Goal: Task Accomplishment & Management: Complete application form

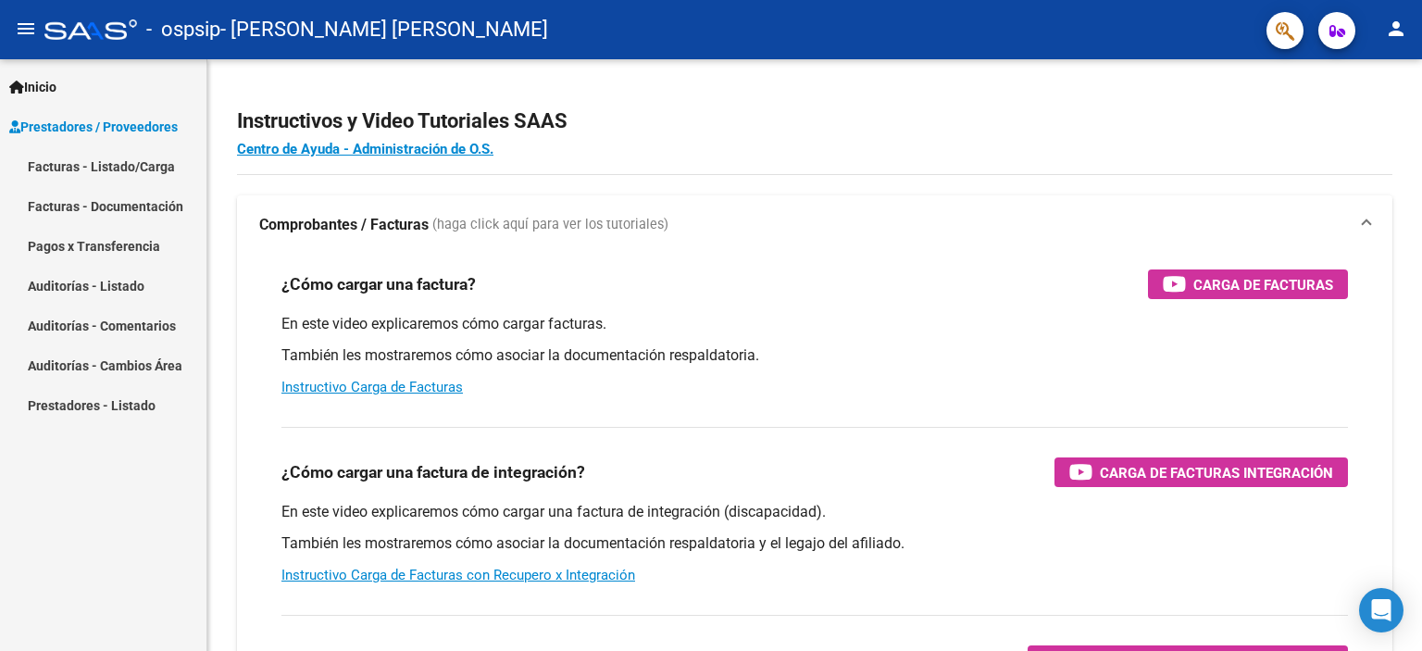
click at [122, 161] on link "Facturas - Listado/Carga" at bounding box center [103, 166] width 206 height 40
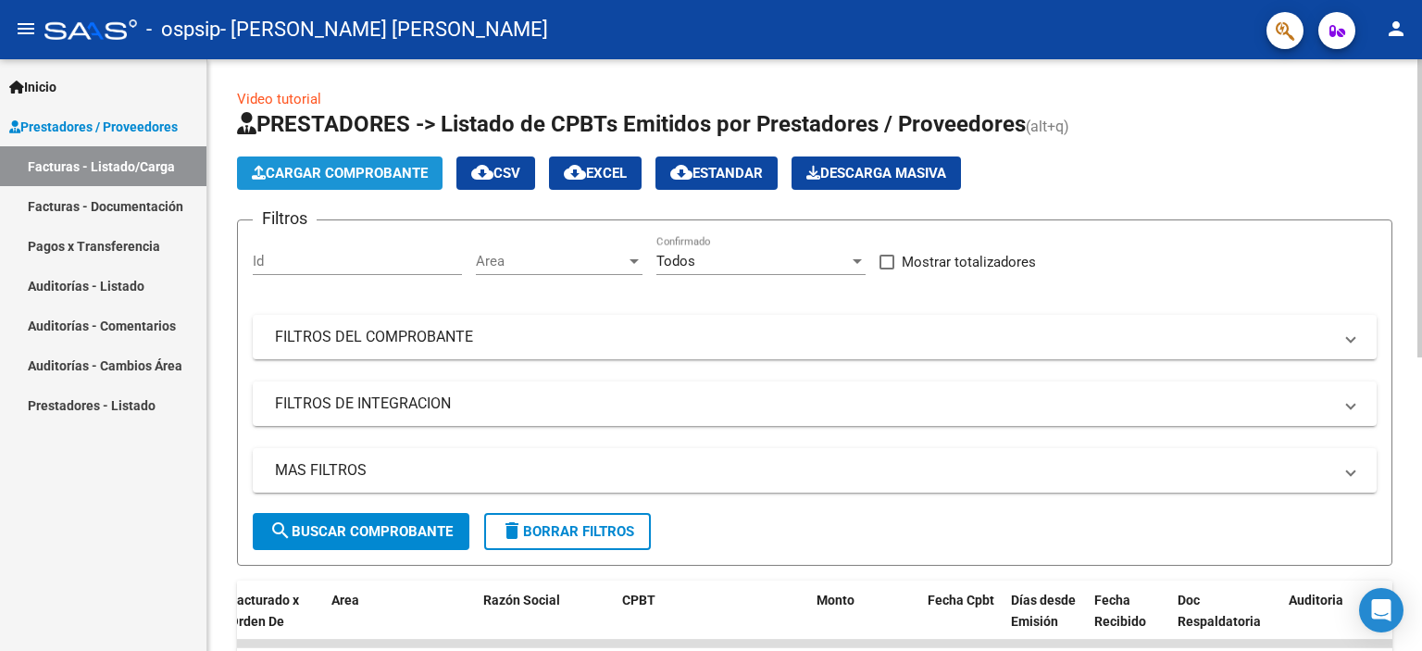
click at [360, 177] on span "Cargar Comprobante" at bounding box center [340, 173] width 176 height 17
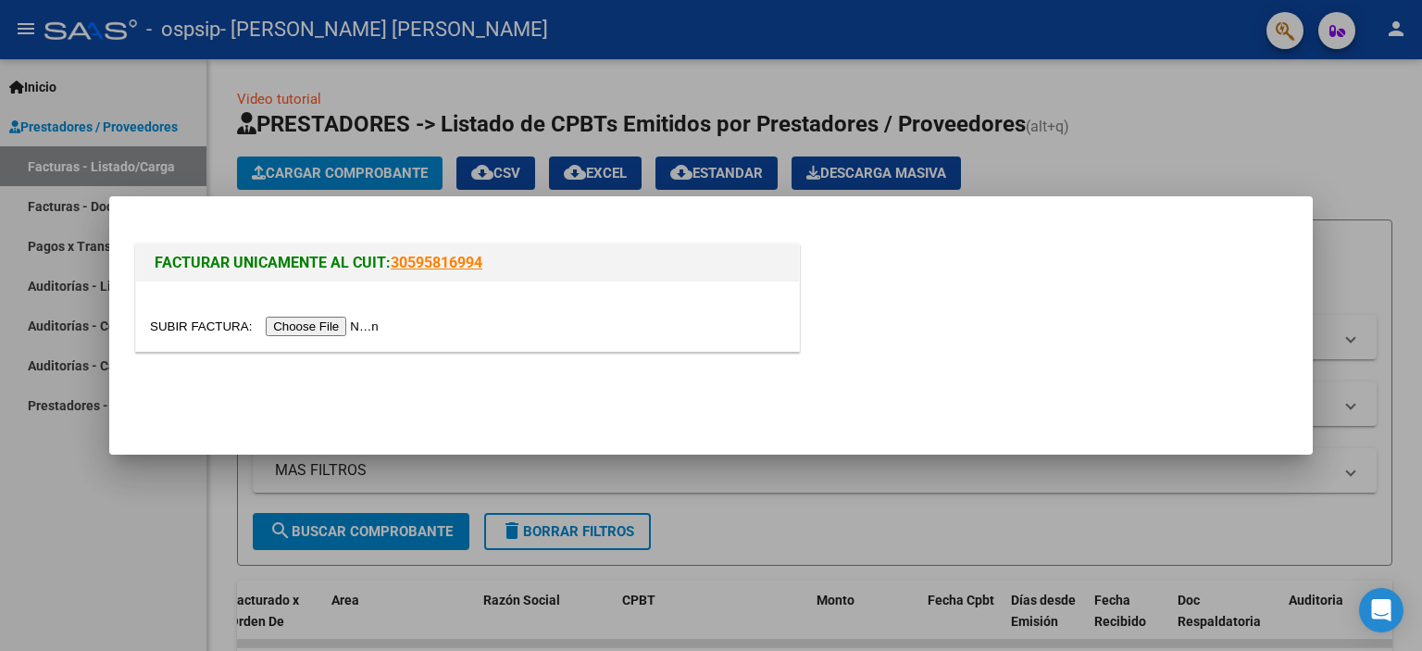
click at [322, 331] on input "file" at bounding box center [267, 326] width 234 height 19
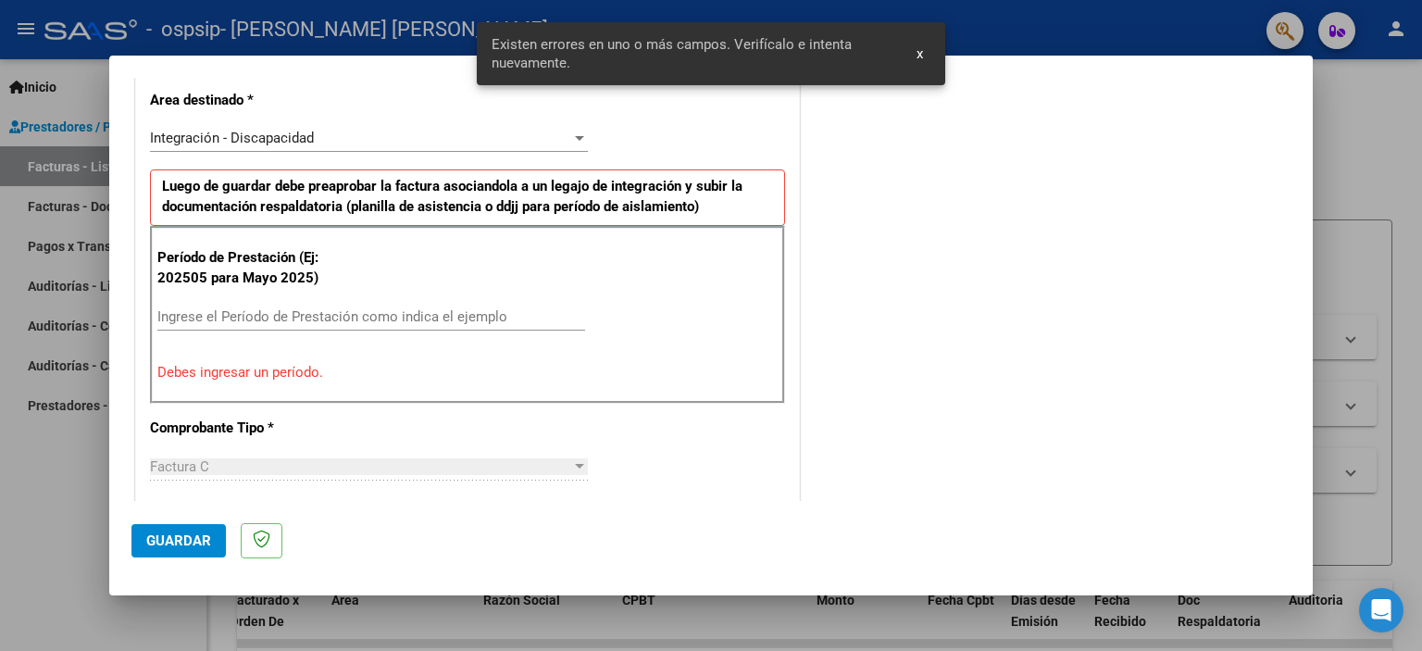
scroll to position [431, 0]
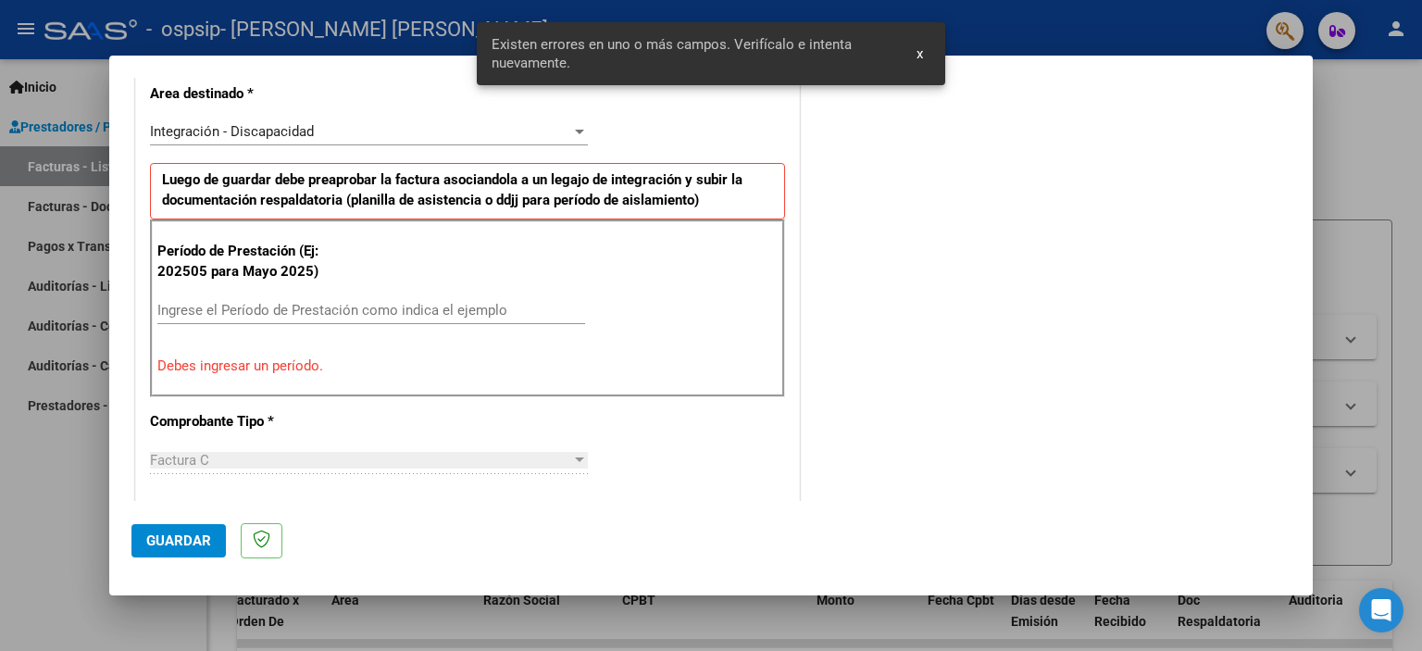
click at [297, 308] on input "Ingrese el Período de Prestación como indica el ejemplo" at bounding box center [371, 310] width 428 height 17
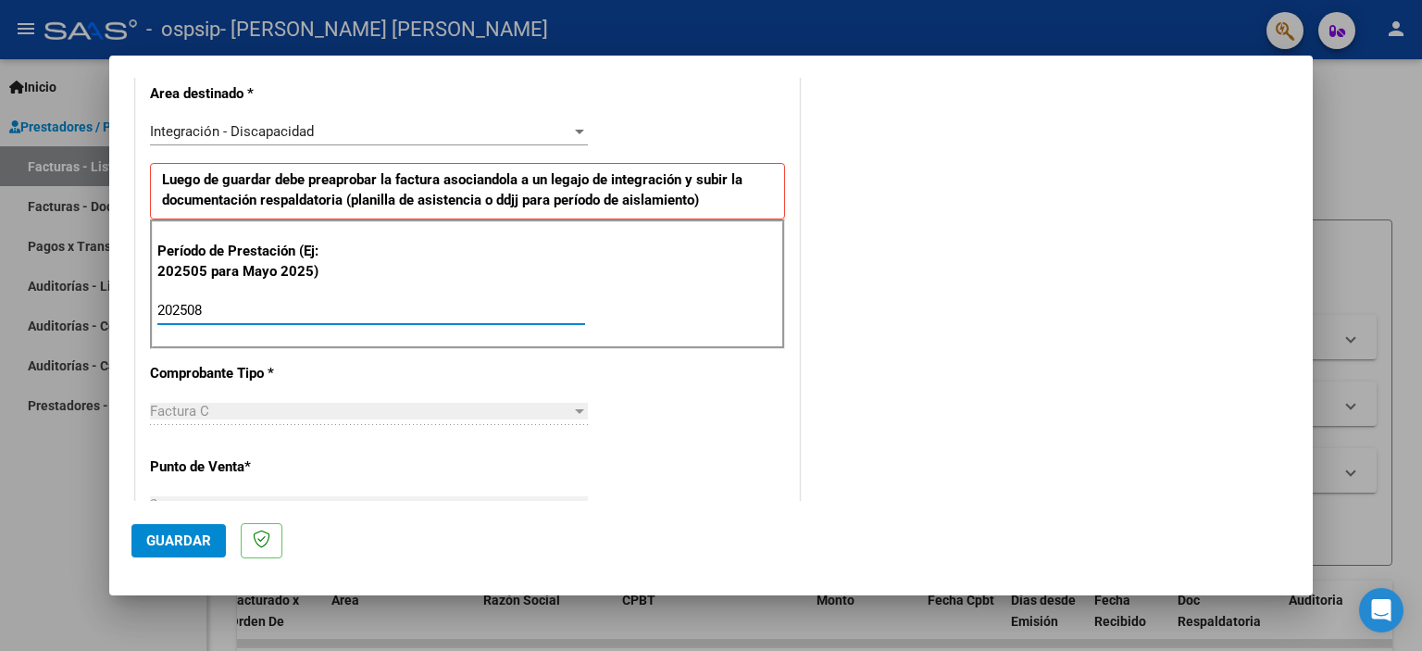
scroll to position [278, 0]
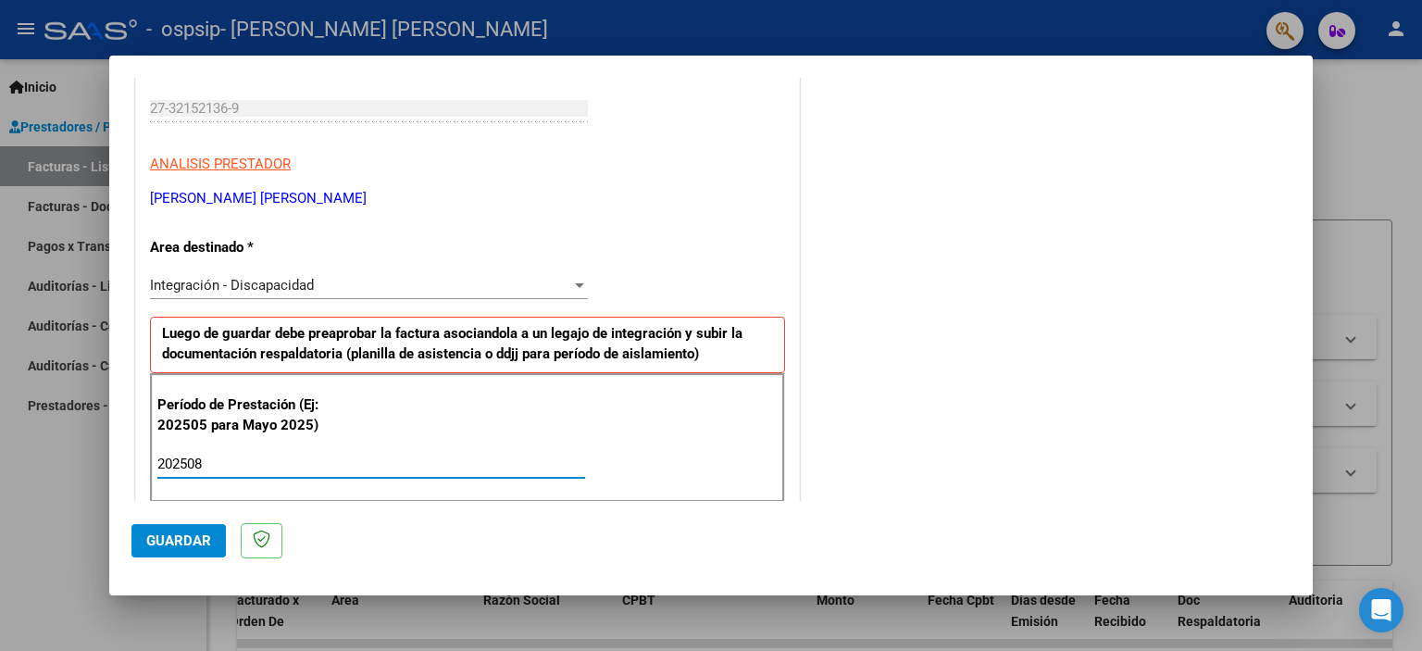
type input "202508"
click at [204, 555] on button "Guardar" at bounding box center [178, 540] width 94 height 33
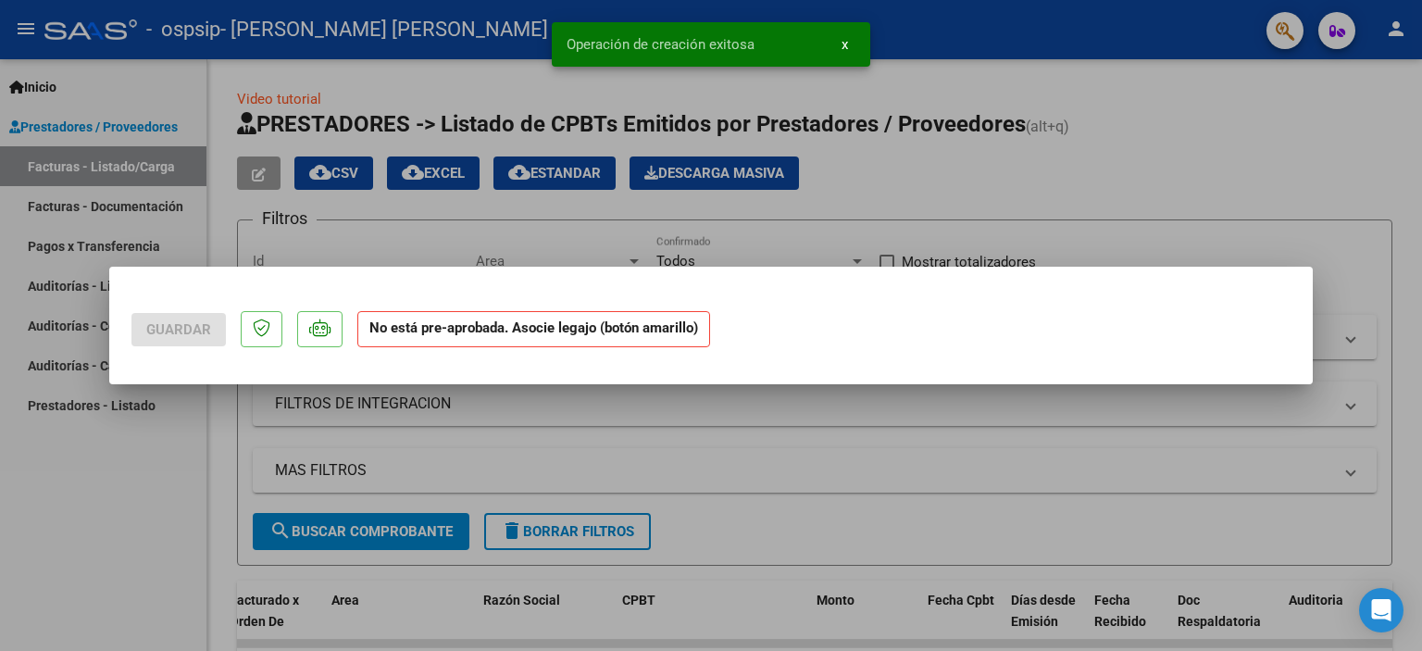
scroll to position [0, 0]
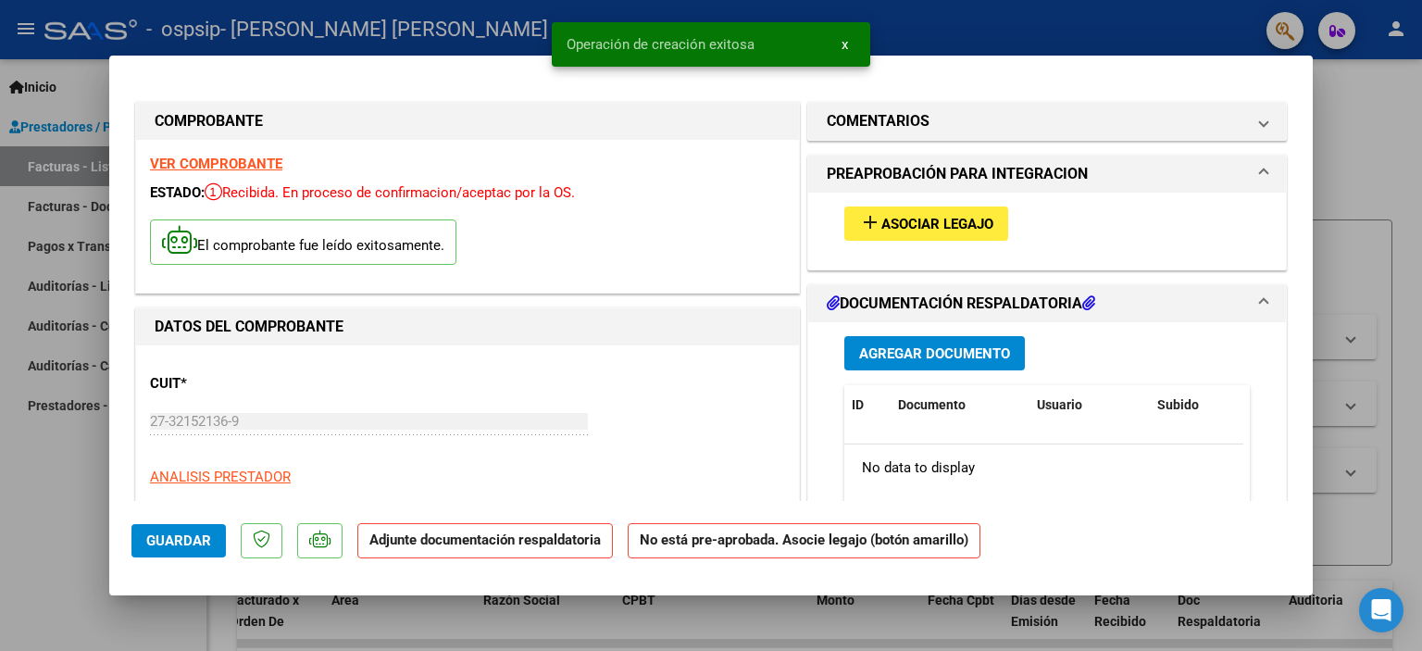
click at [942, 225] on span "Asociar Legajo" at bounding box center [937, 224] width 112 height 17
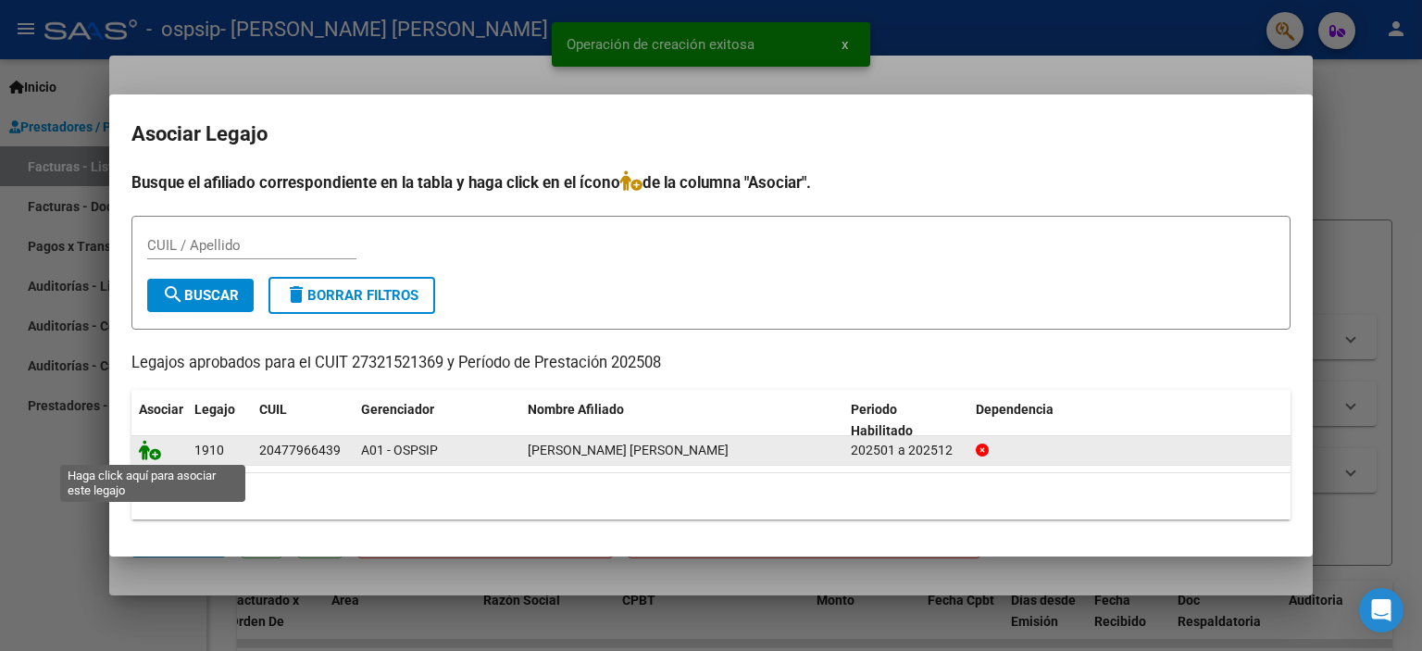
click at [140, 458] on icon at bounding box center [150, 450] width 22 height 20
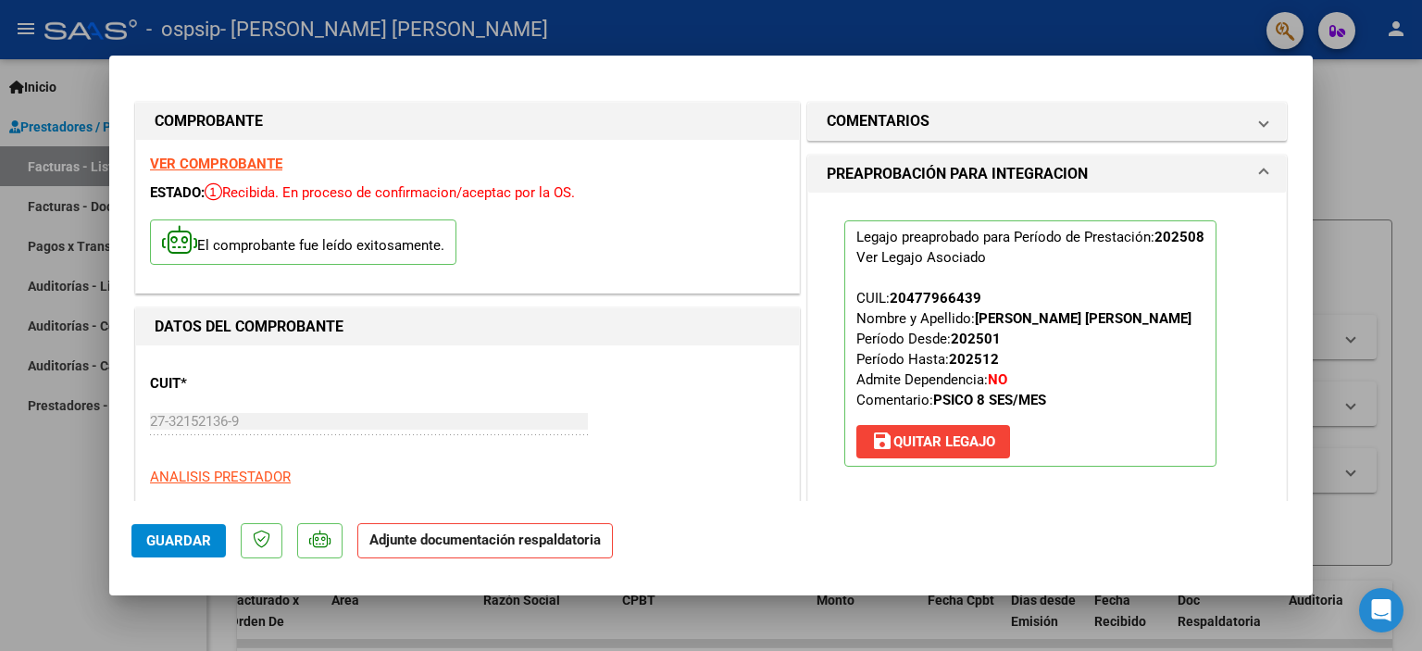
scroll to position [308, 0]
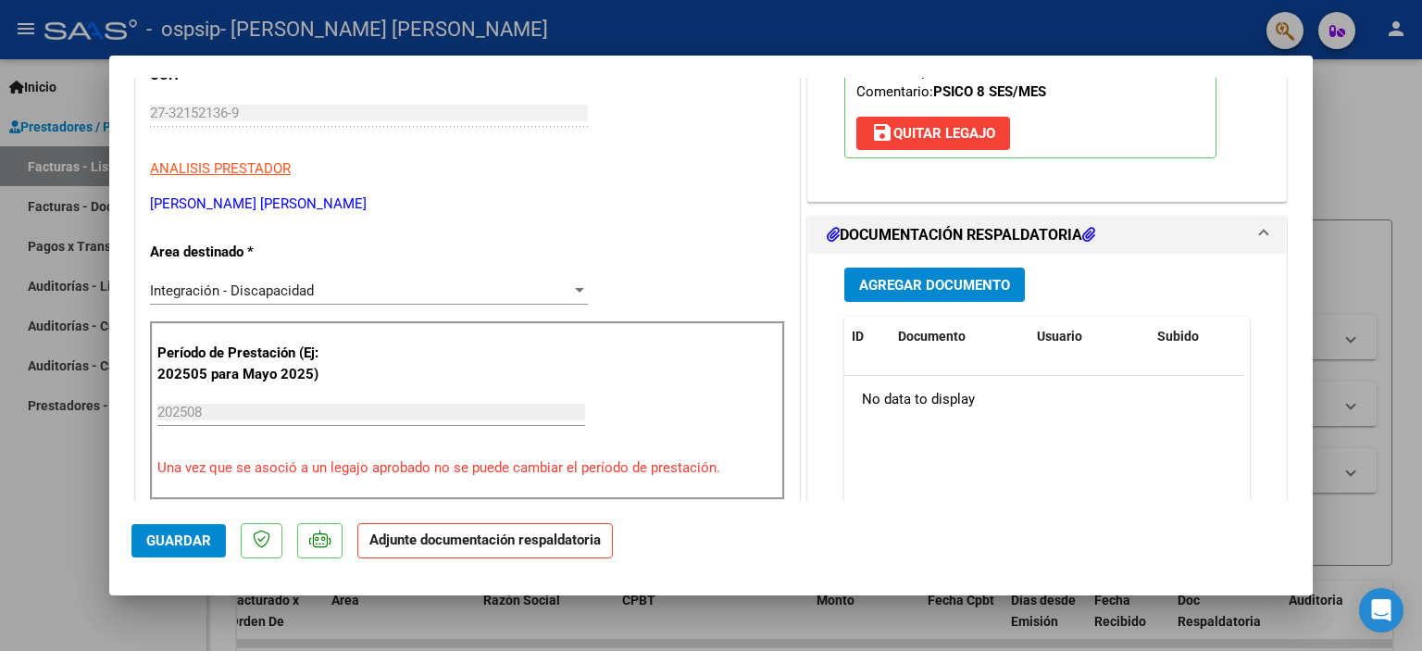
click at [974, 298] on button "Agregar Documento" at bounding box center [934, 285] width 181 height 34
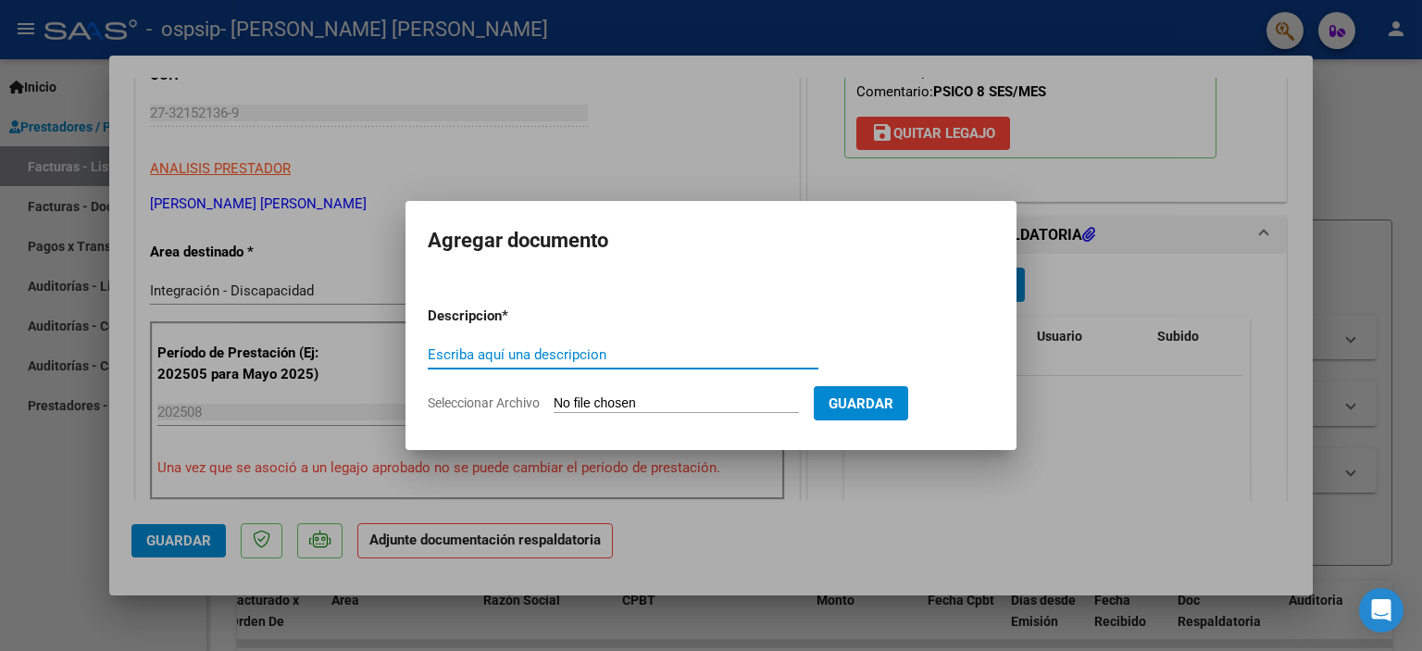
click at [511, 356] on input "Escriba aquí una descripcion" at bounding box center [623, 354] width 391 height 17
type input "asistencia"
click at [644, 403] on input "Seleccionar Archivo" at bounding box center [676, 404] width 245 height 18
type input "C:\fakepath\[PERSON_NAME].pdf"
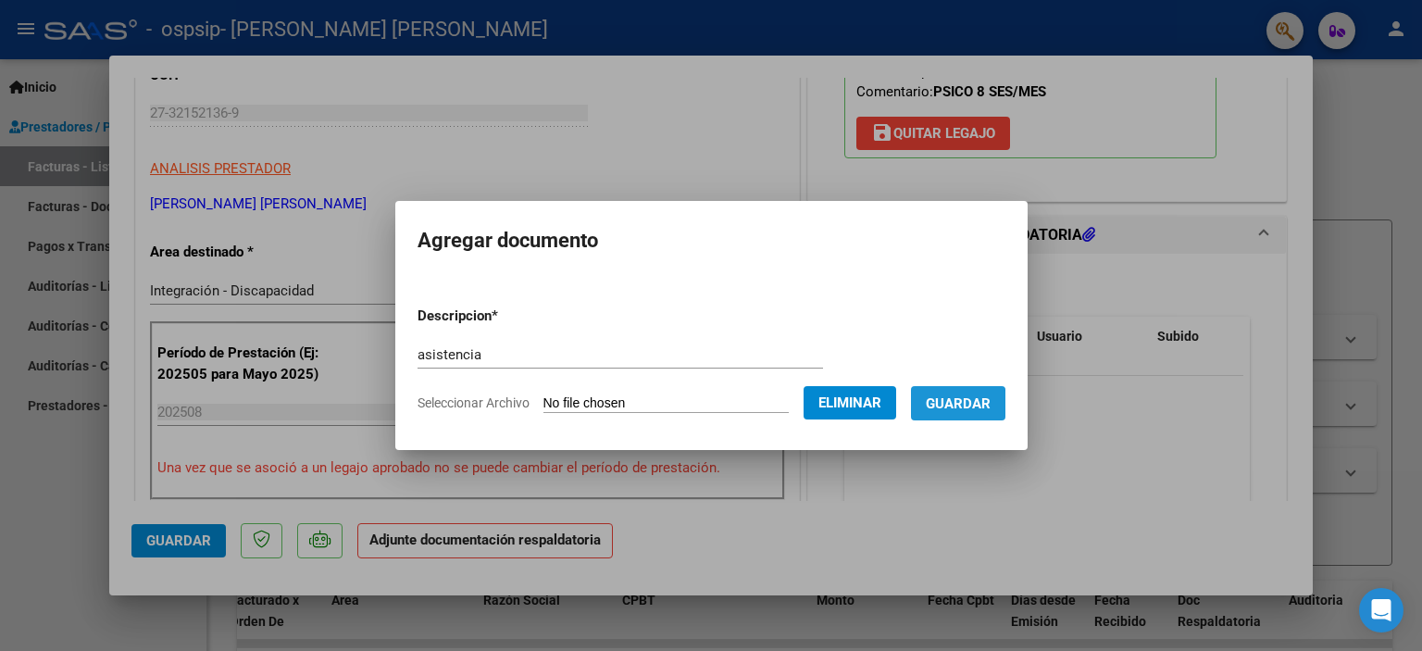
click at [971, 405] on span "Guardar" at bounding box center [958, 403] width 65 height 17
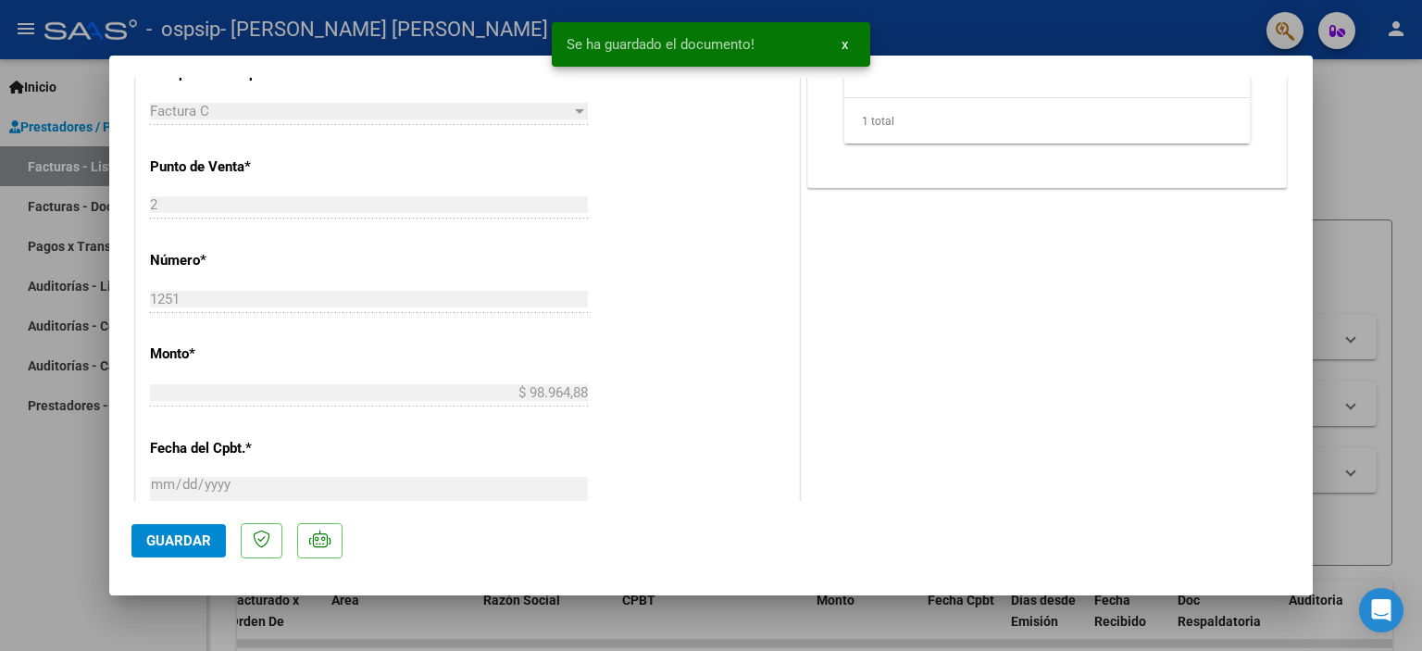
scroll to position [771, 0]
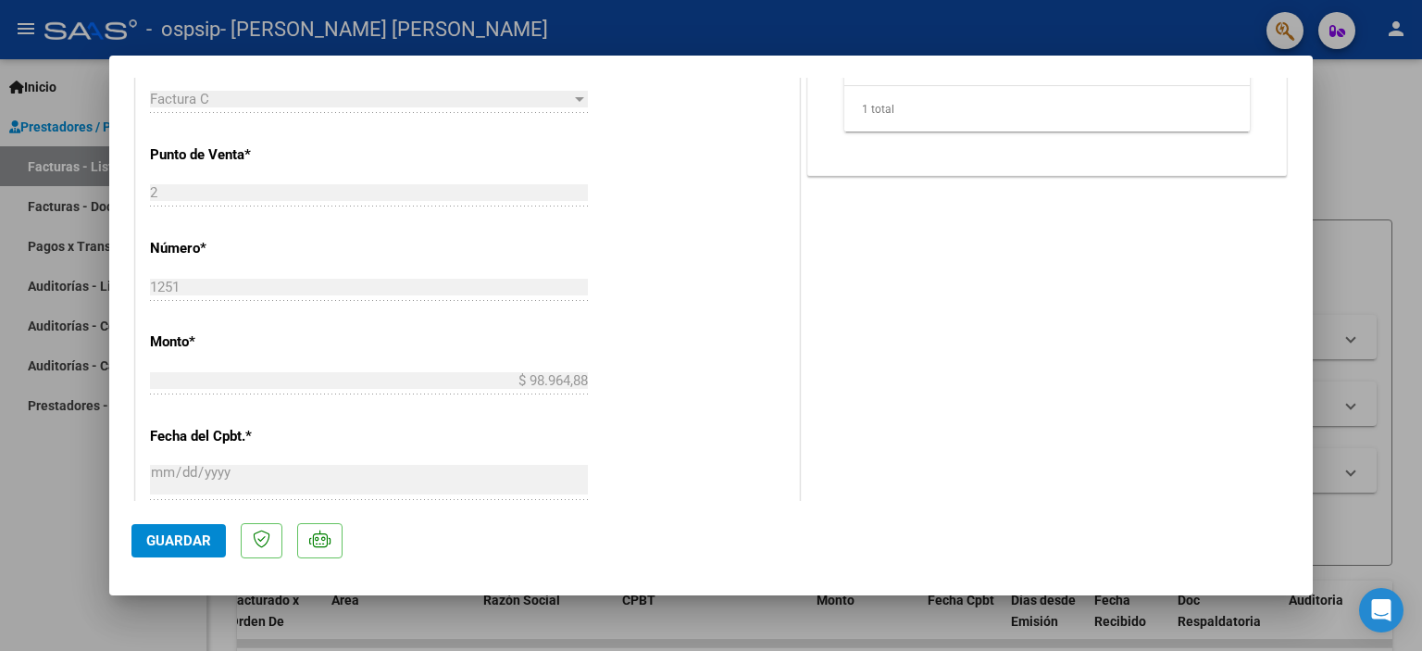
click at [181, 543] on span "Guardar" at bounding box center [178, 540] width 65 height 17
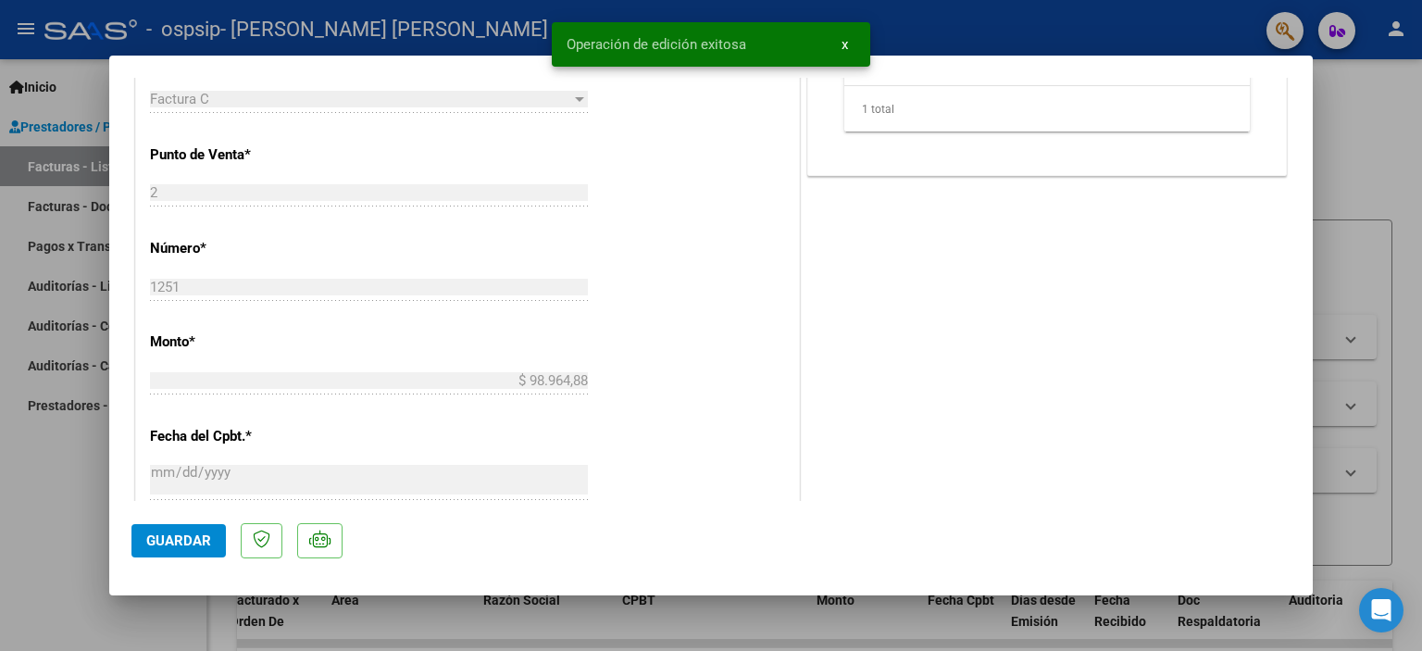
click at [182, 540] on span "Guardar" at bounding box center [178, 540] width 65 height 17
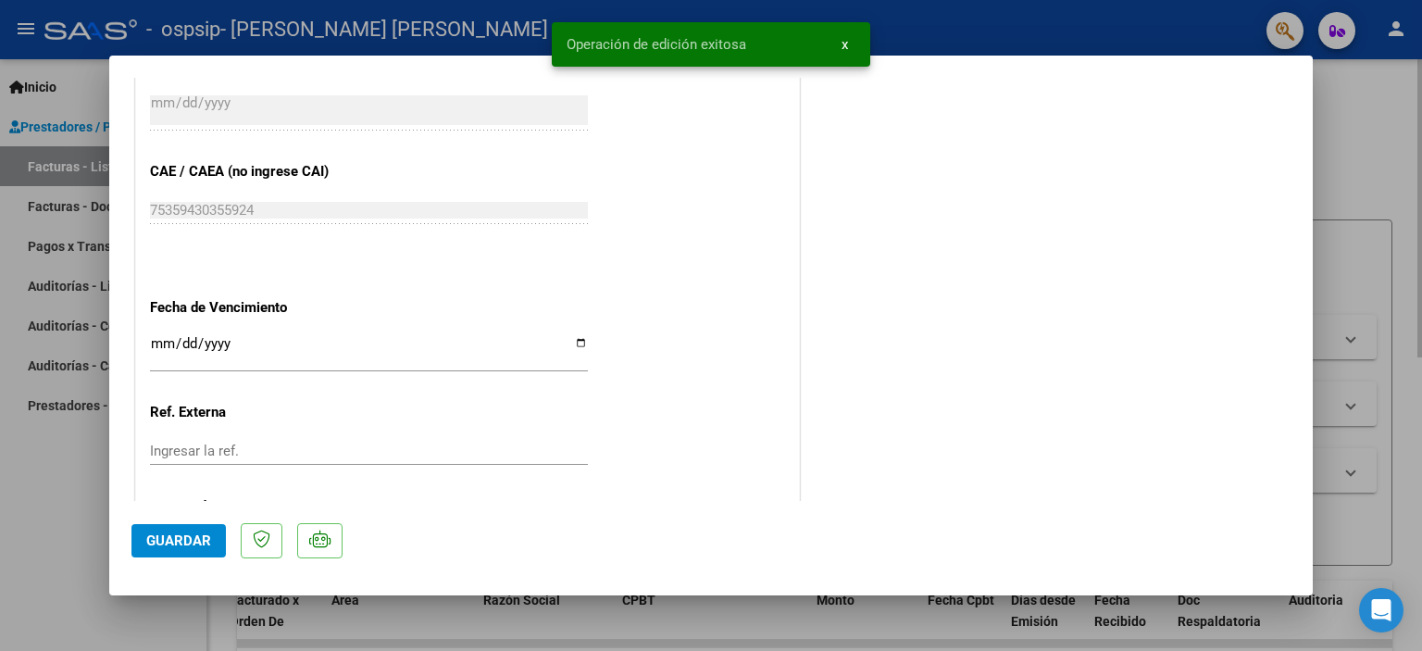
click at [1320, 452] on div at bounding box center [711, 325] width 1422 height 651
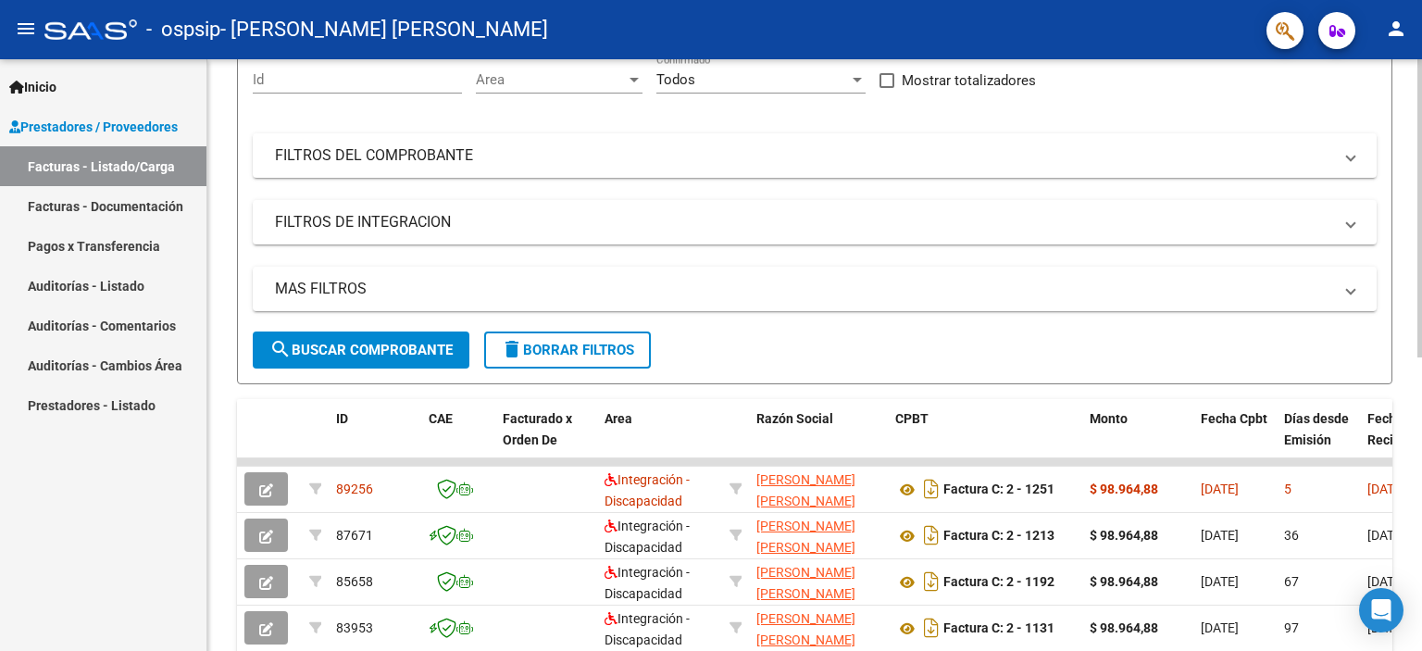
scroll to position [120, 0]
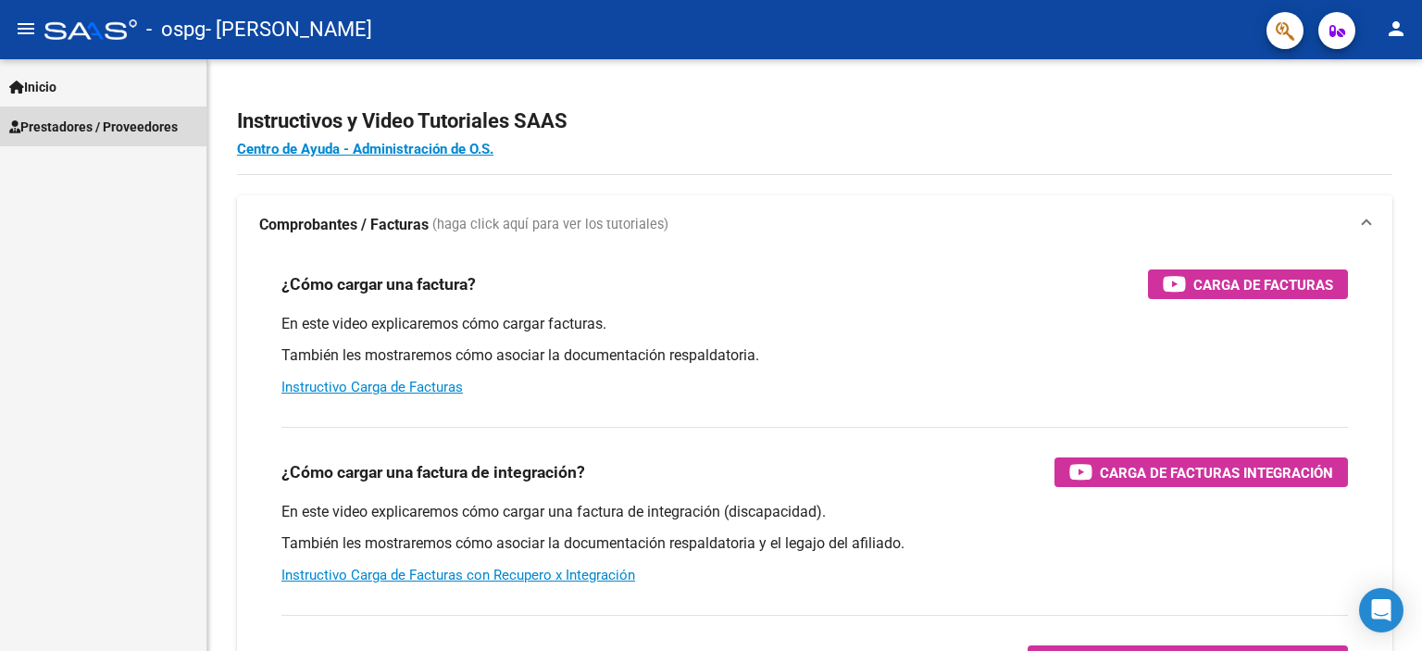
click at [133, 137] on link "Prestadores / Proveedores" at bounding box center [103, 126] width 206 height 40
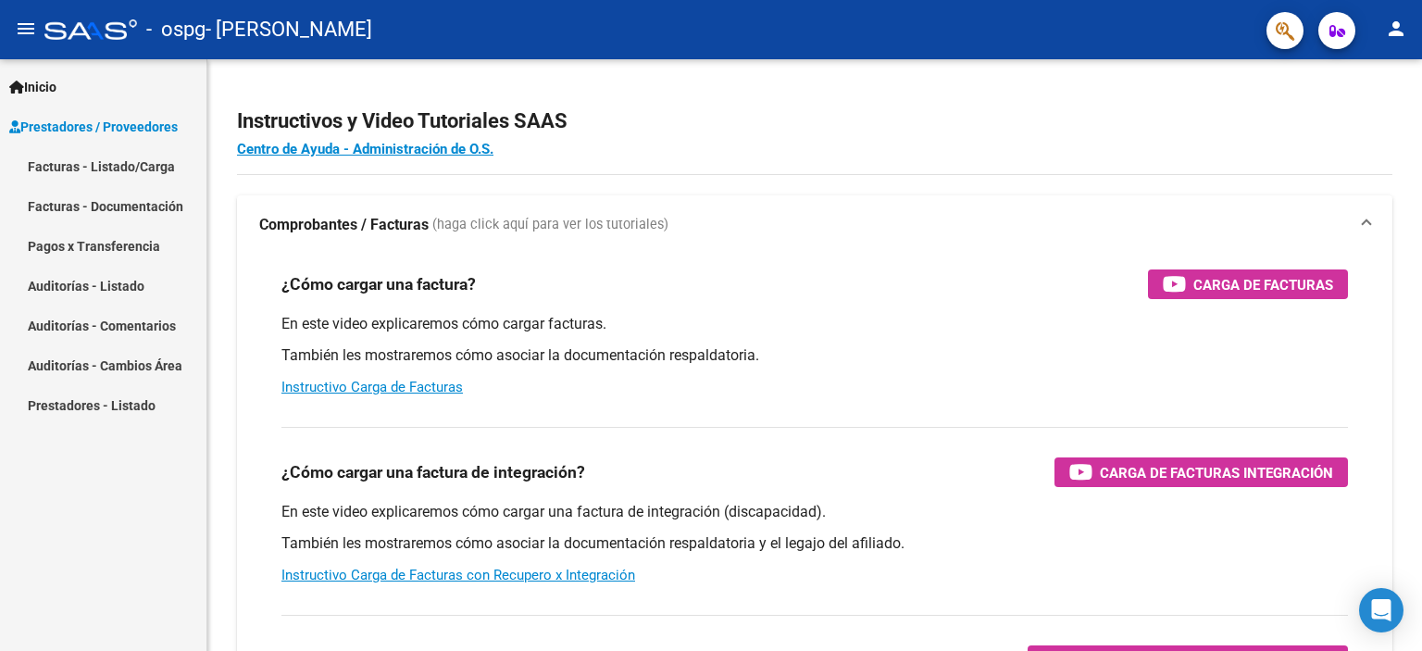
click at [127, 168] on link "Facturas - Listado/Carga" at bounding box center [103, 166] width 206 height 40
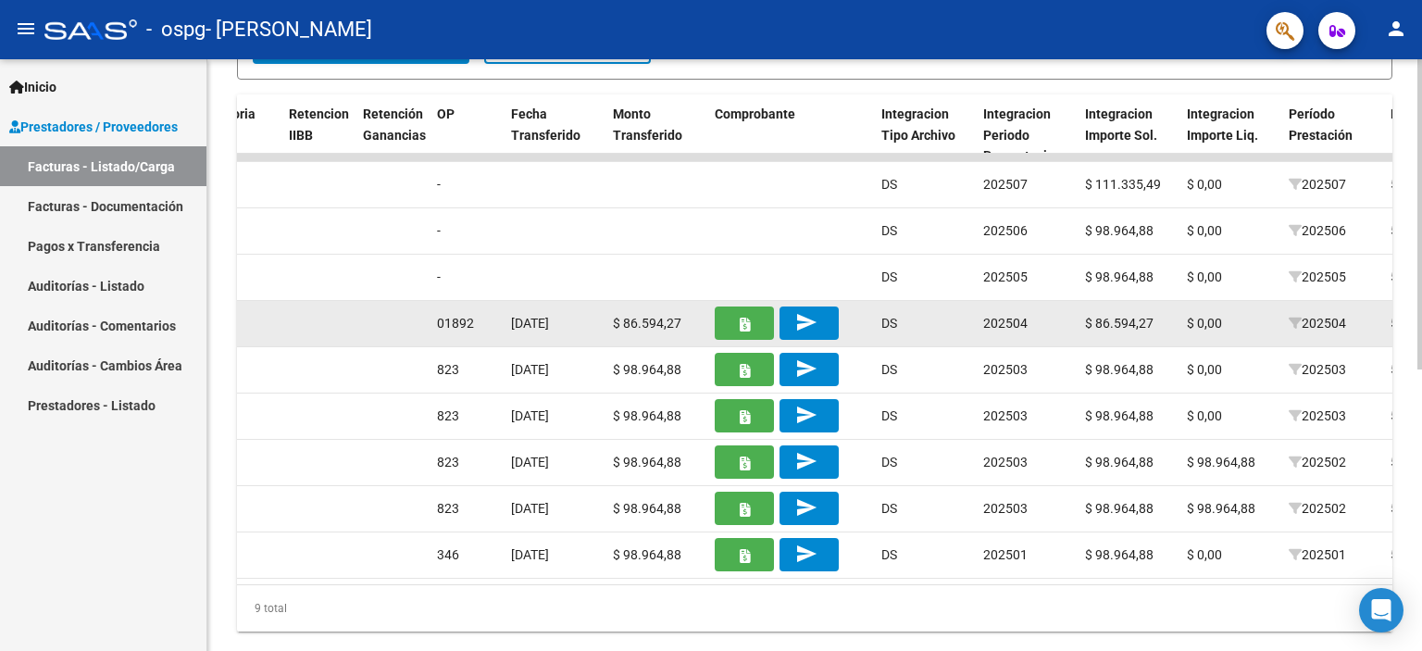
scroll to position [382, 0]
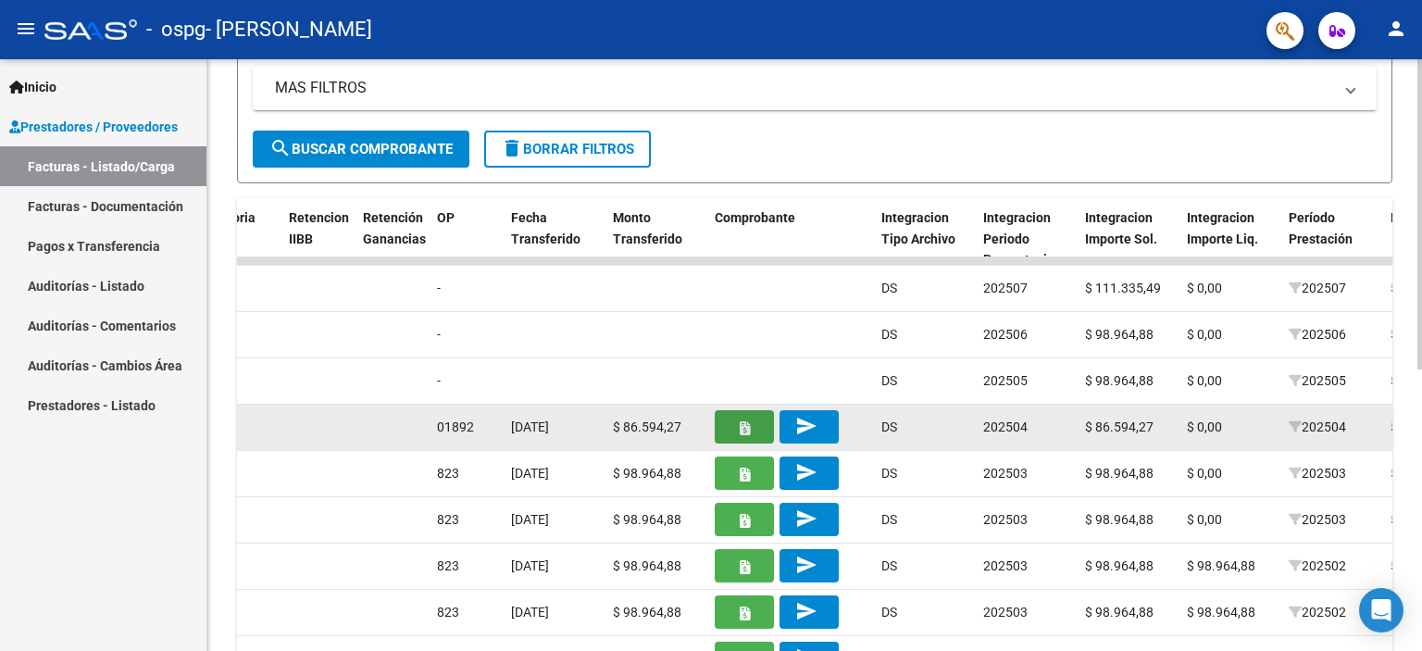
click at [735, 436] on button "button" at bounding box center [744, 426] width 59 height 33
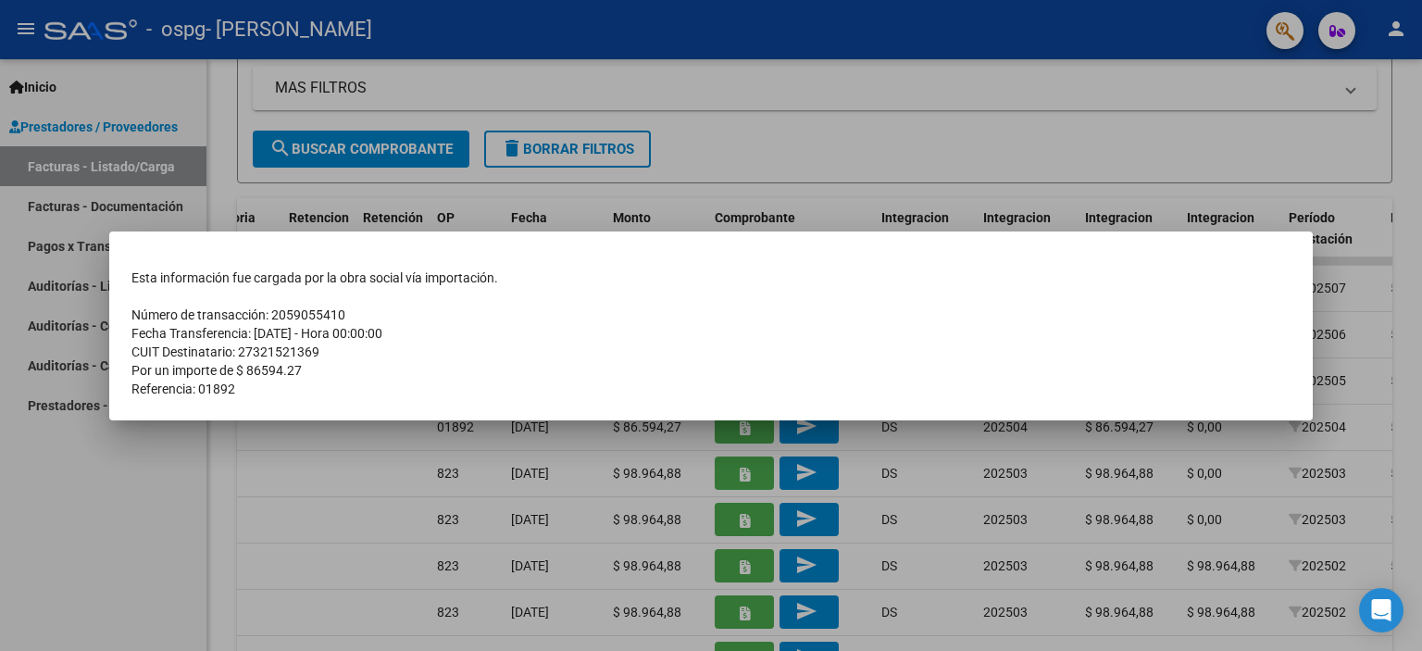
click at [291, 454] on div at bounding box center [711, 325] width 1422 height 651
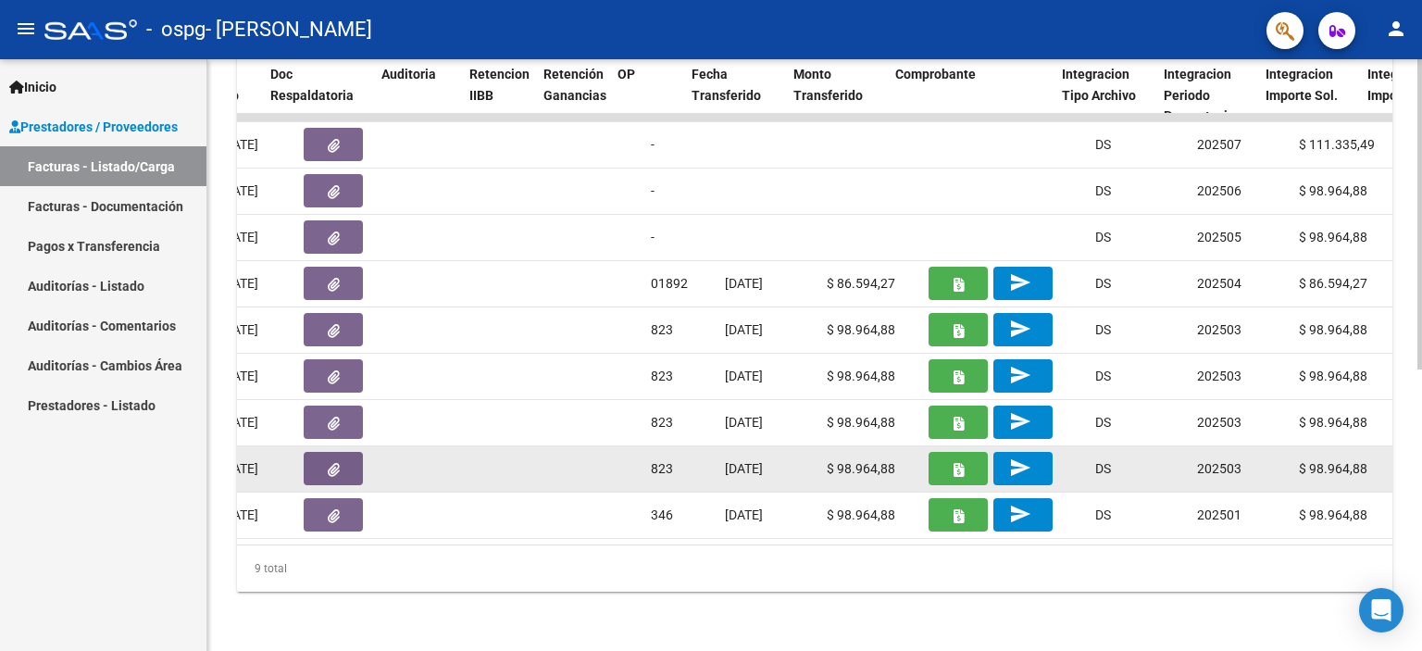
scroll to position [0, 1180]
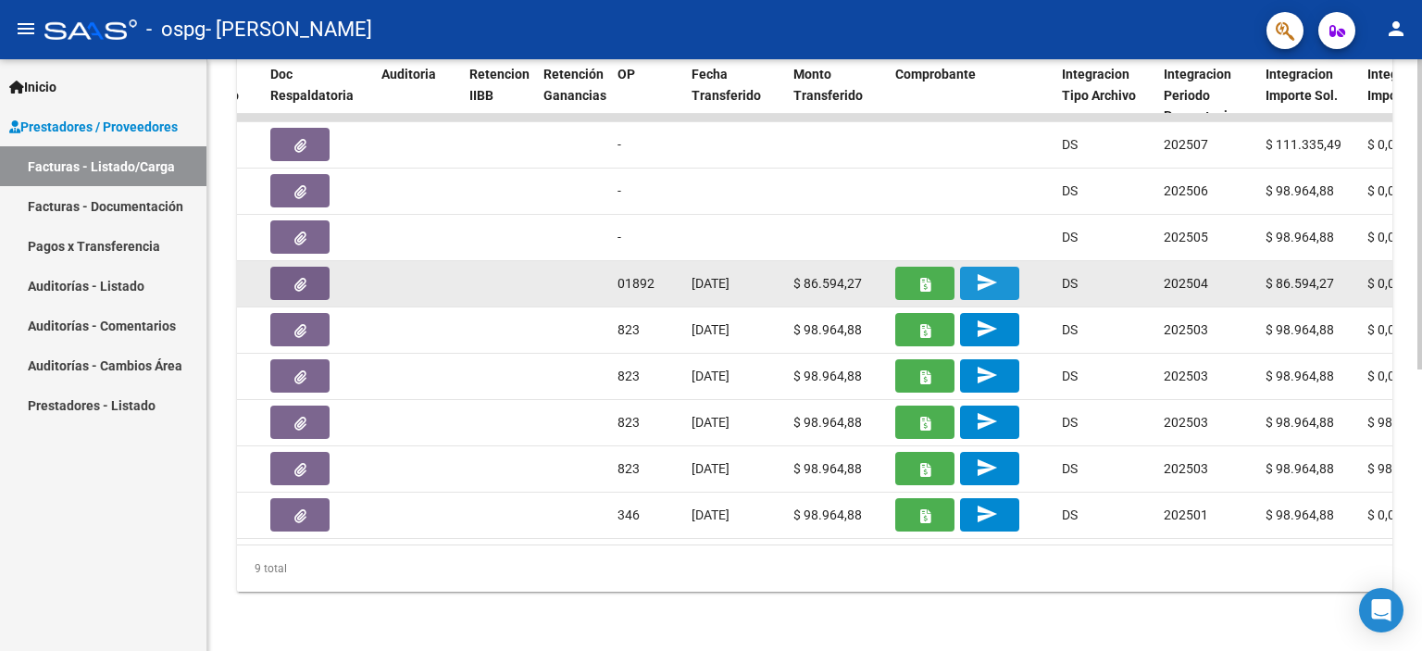
click at [1010, 273] on button "send" at bounding box center [989, 283] width 59 height 33
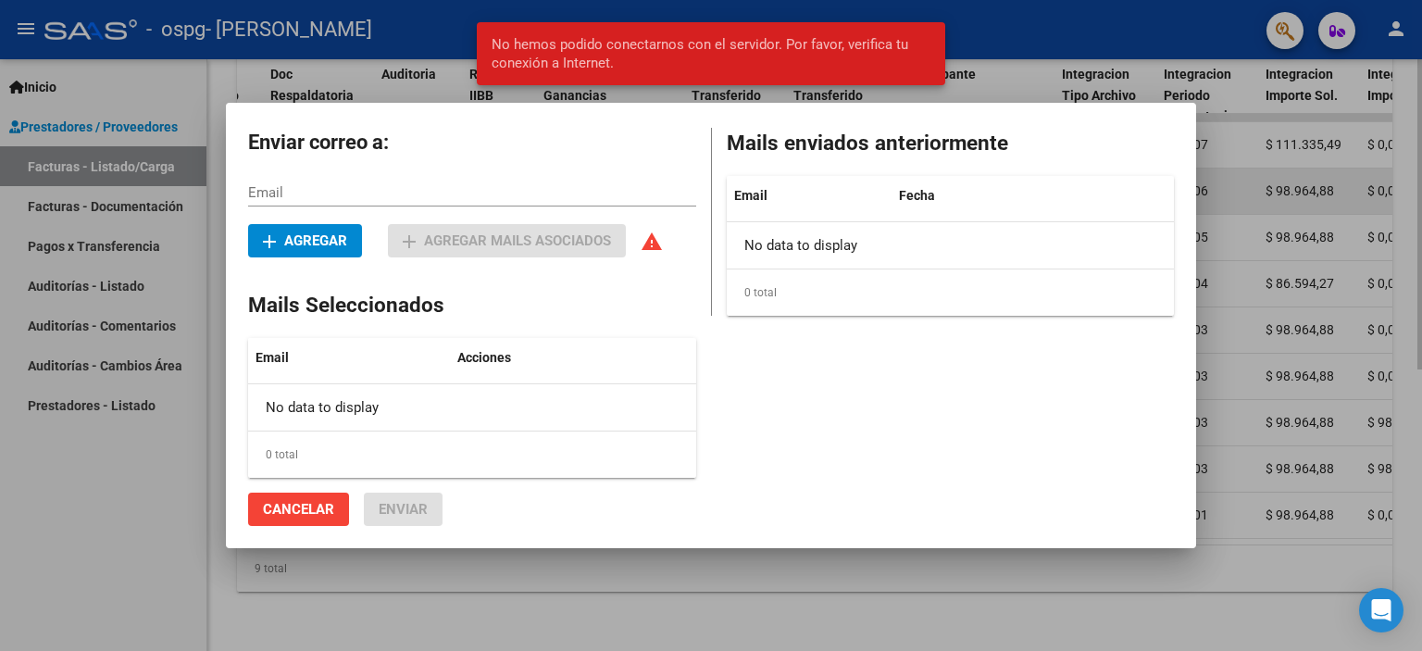
click at [1235, 191] on div at bounding box center [711, 325] width 1422 height 651
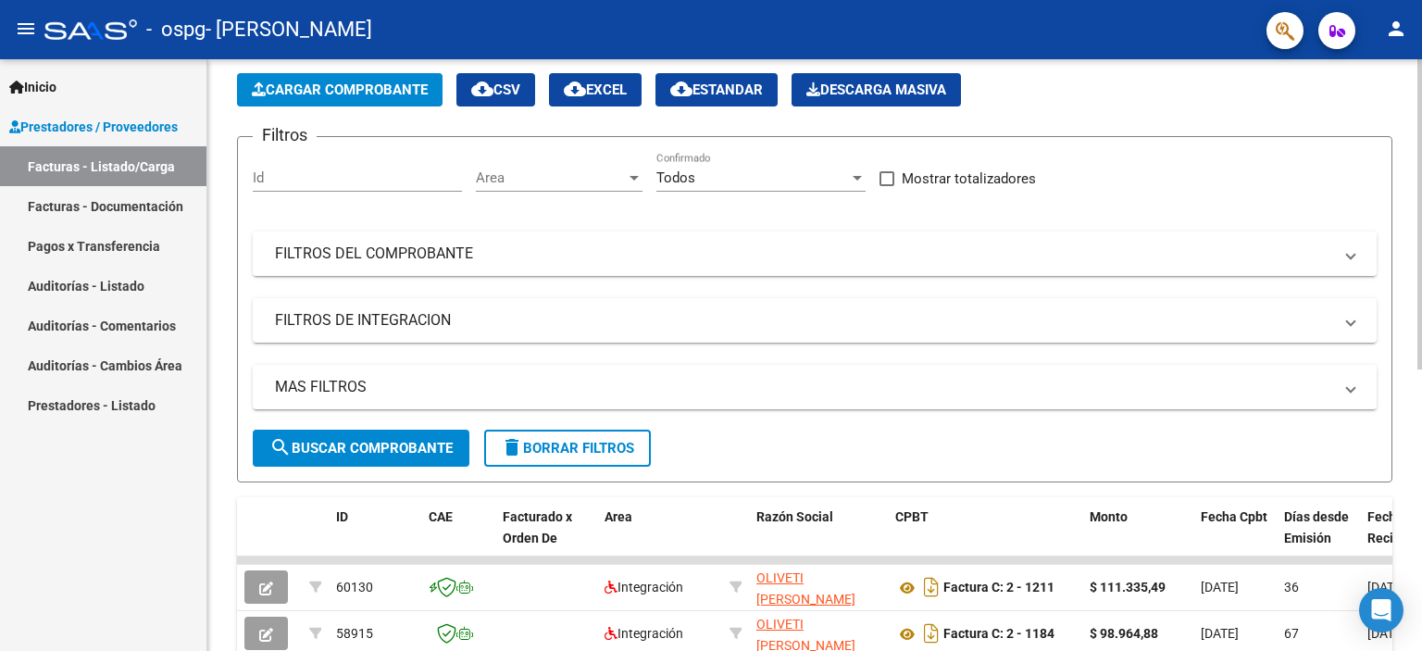
scroll to position [74, 0]
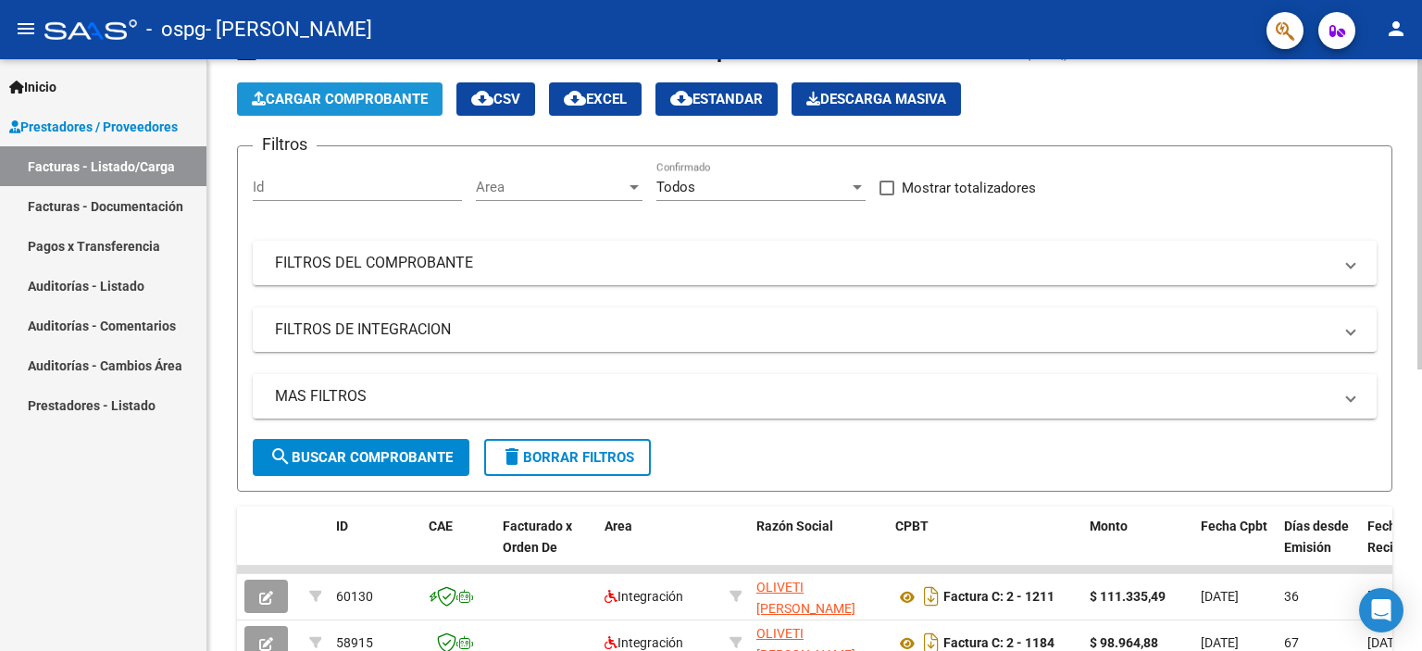
click at [367, 99] on span "Cargar Comprobante" at bounding box center [340, 99] width 176 height 17
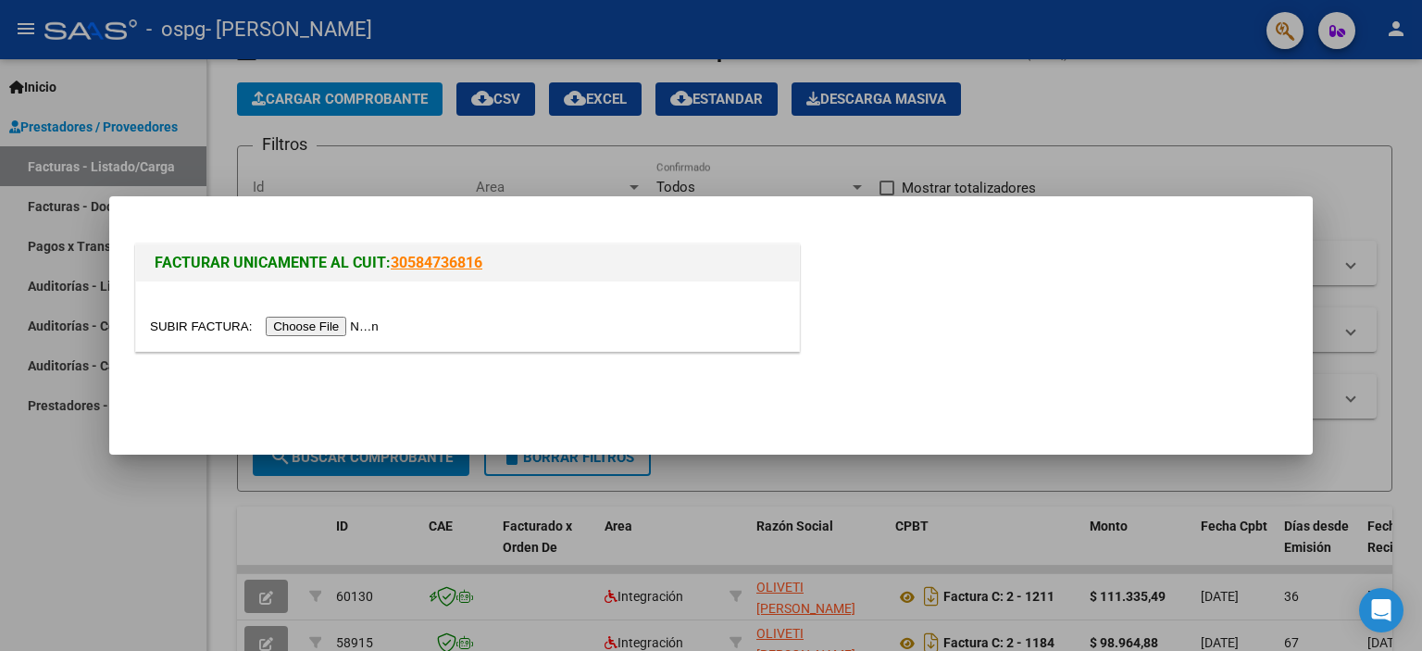
click at [335, 309] on div at bounding box center [467, 315] width 663 height 69
click at [344, 331] on input "file" at bounding box center [267, 326] width 234 height 19
click at [351, 330] on input "file" at bounding box center [267, 326] width 234 height 19
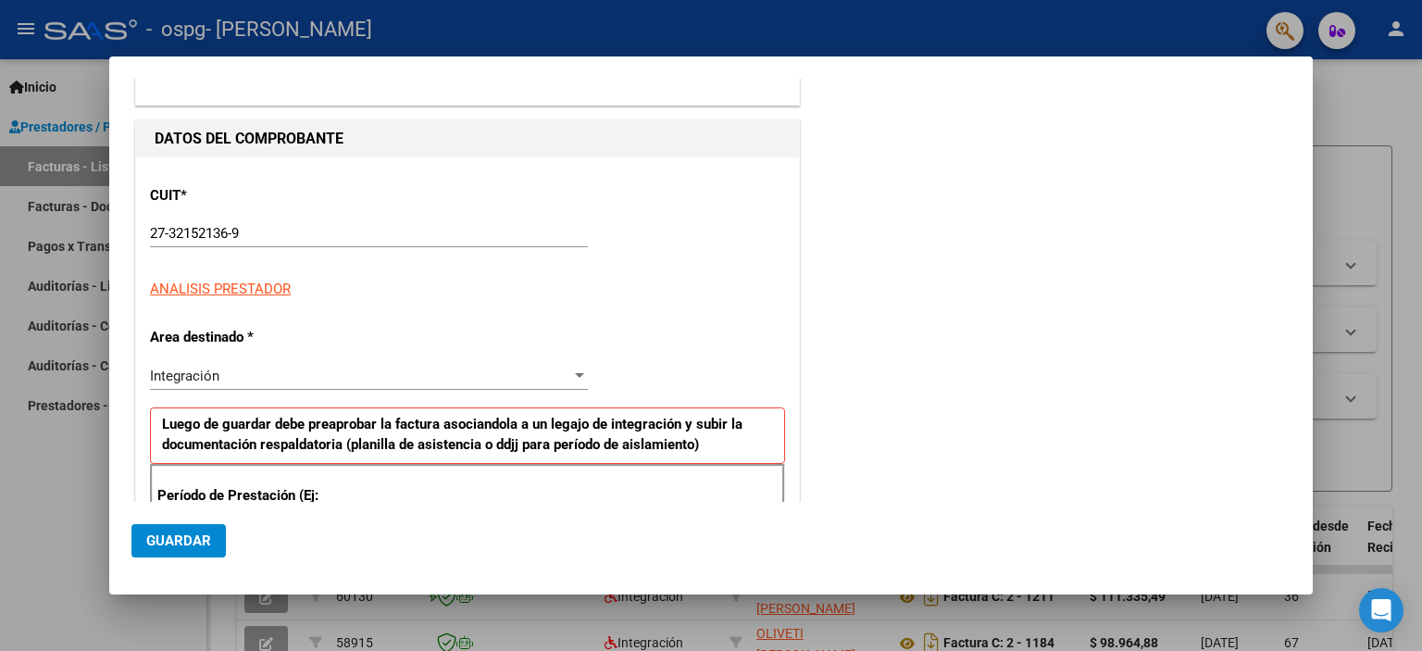
scroll to position [308, 0]
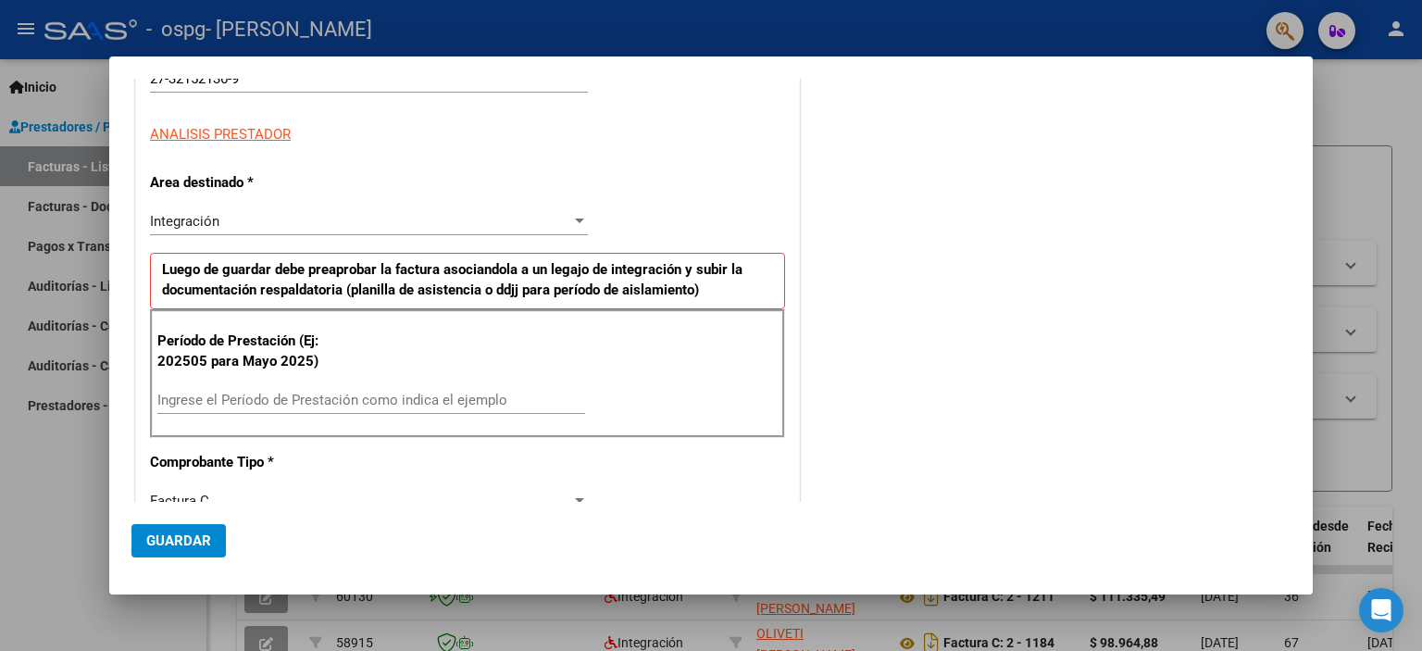
click at [306, 400] on input "Ingrese el Período de Prestación como indica el ejemplo" at bounding box center [371, 400] width 428 height 17
type input "202508"
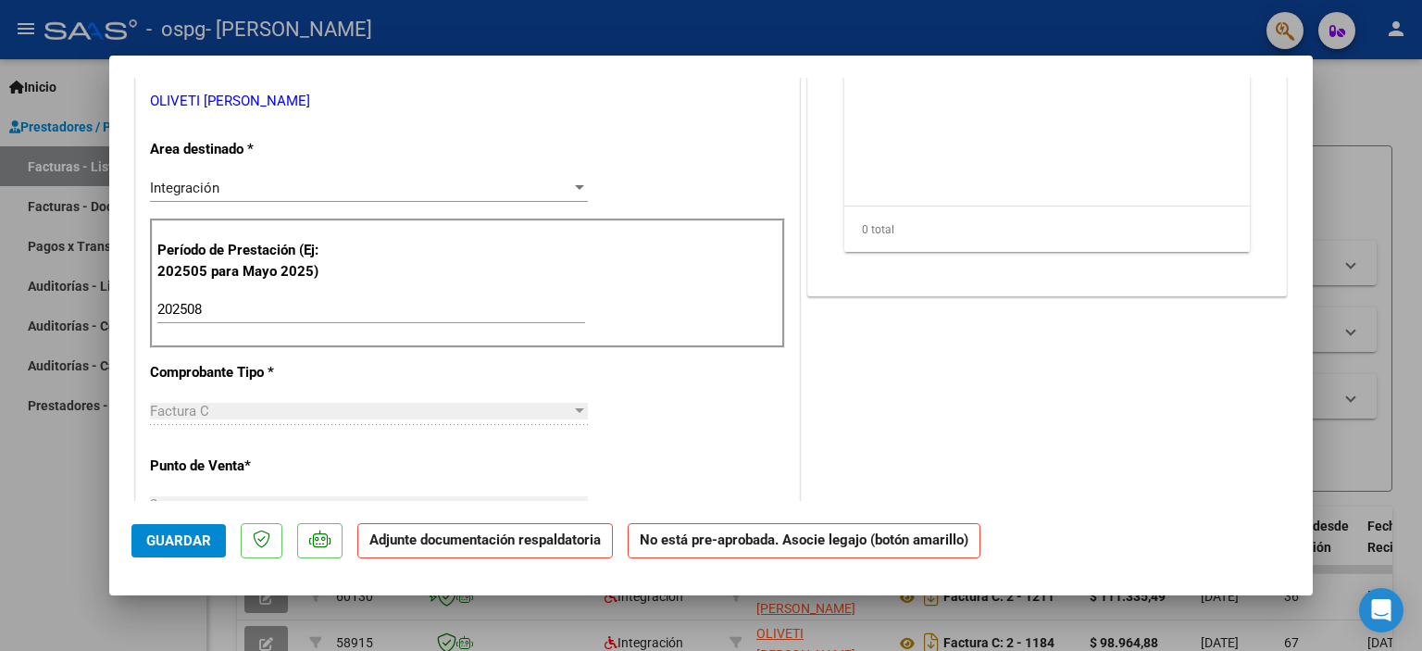
scroll to position [104, 0]
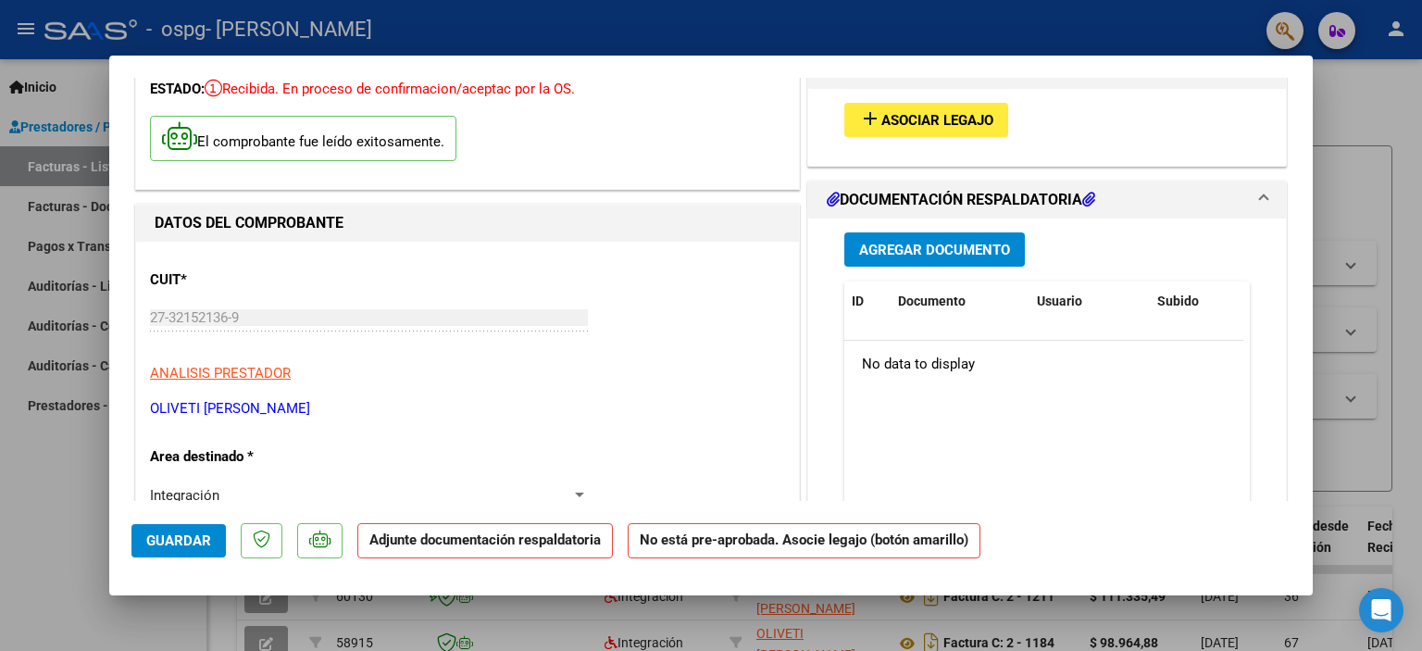
click at [985, 121] on span "Asociar Legajo" at bounding box center [937, 120] width 112 height 17
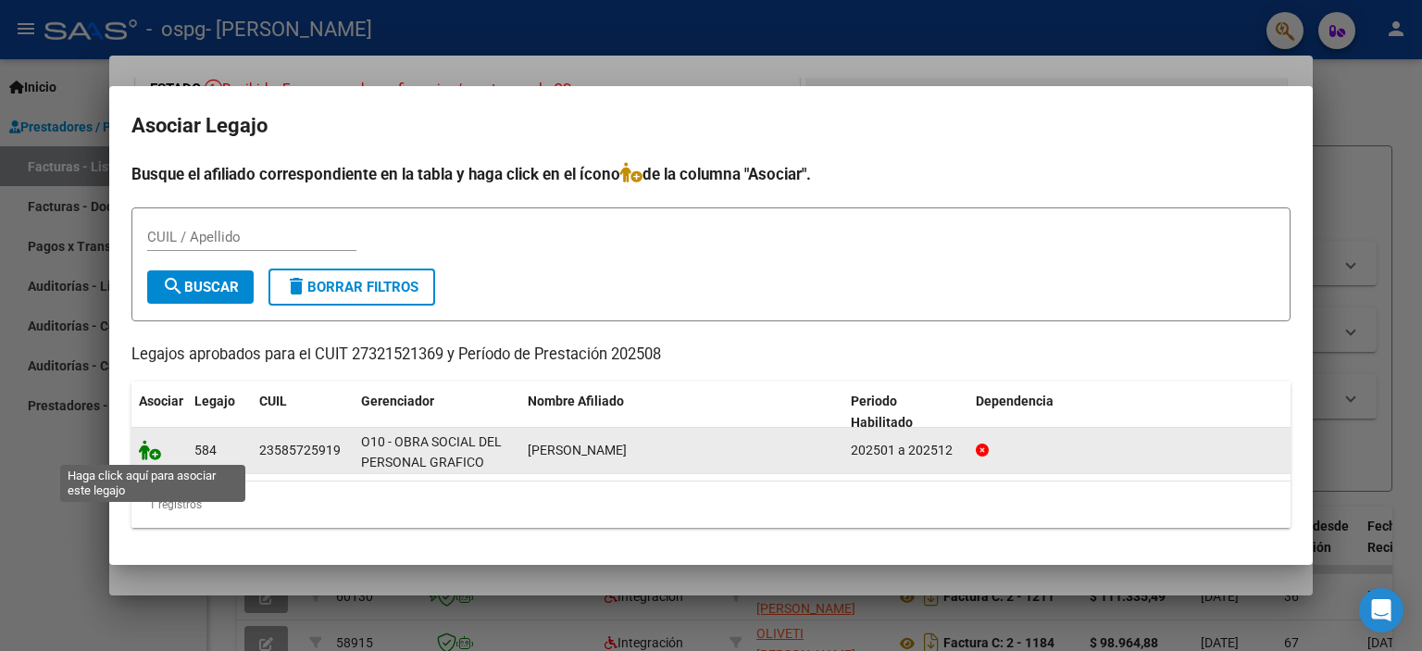
click at [151, 455] on icon at bounding box center [150, 450] width 22 height 20
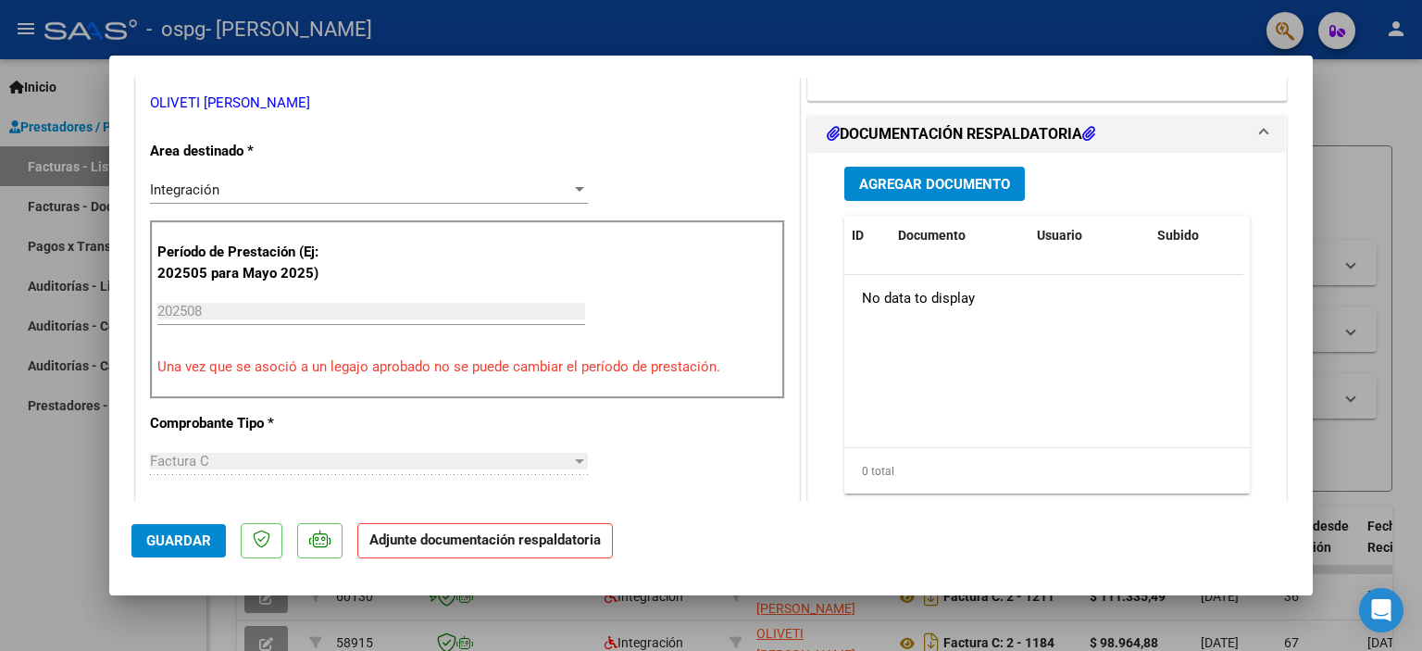
scroll to position [411, 0]
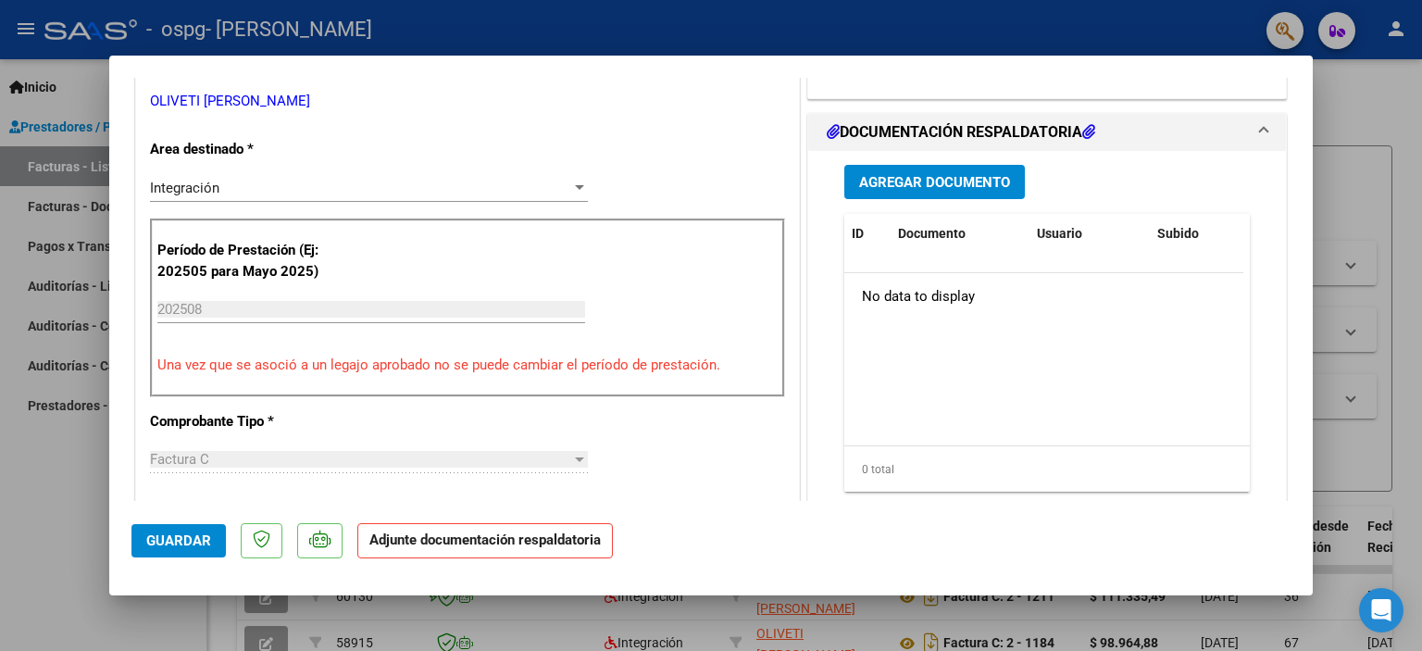
click at [959, 191] on span "Agregar Documento" at bounding box center [934, 182] width 151 height 17
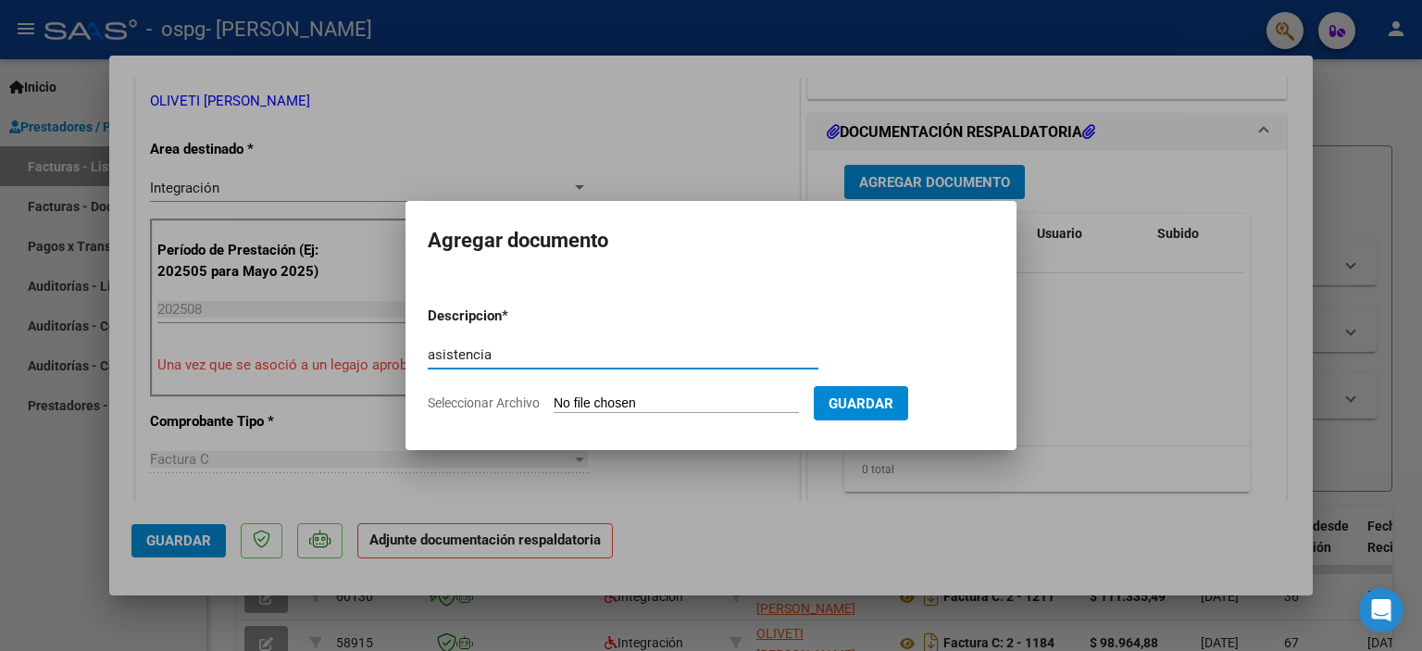
type input "asistencia"
click at [694, 400] on input "Seleccionar Archivo" at bounding box center [676, 404] width 245 height 18
type input "C:\fakepath\Maidana agosto.pdf"
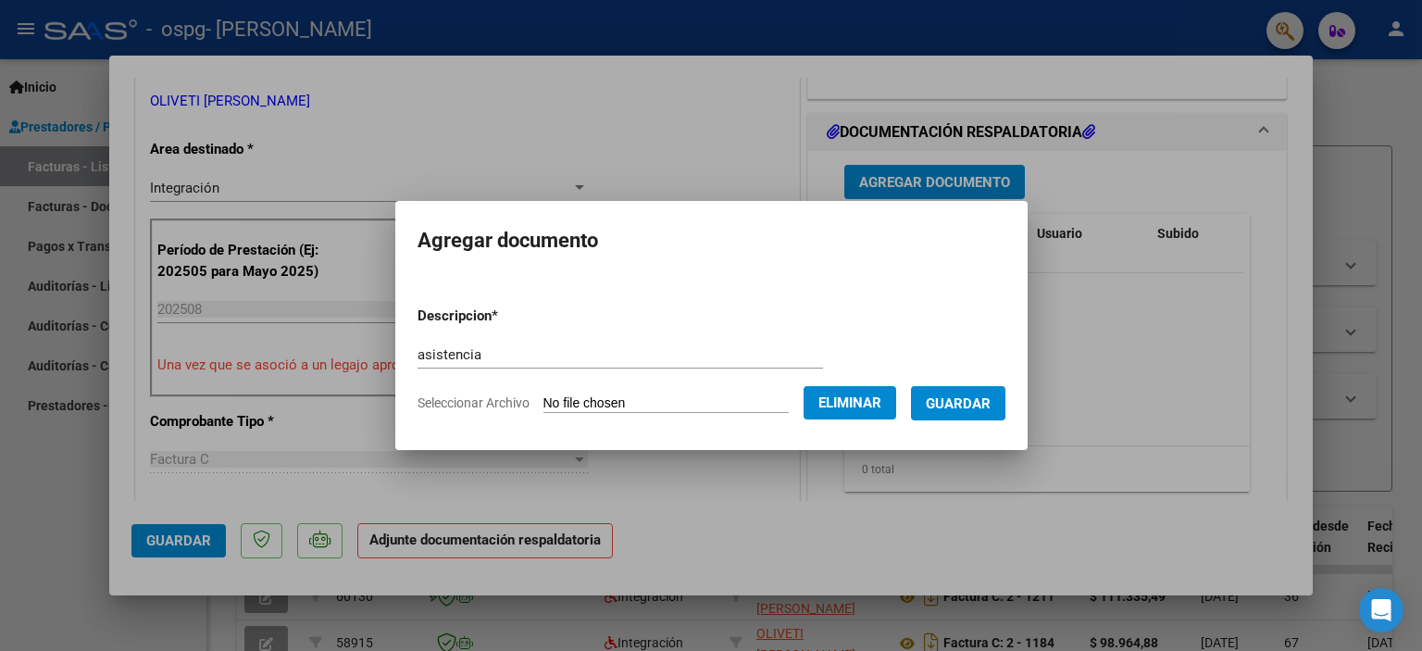
click at [983, 416] on button "Guardar" at bounding box center [958, 403] width 94 height 34
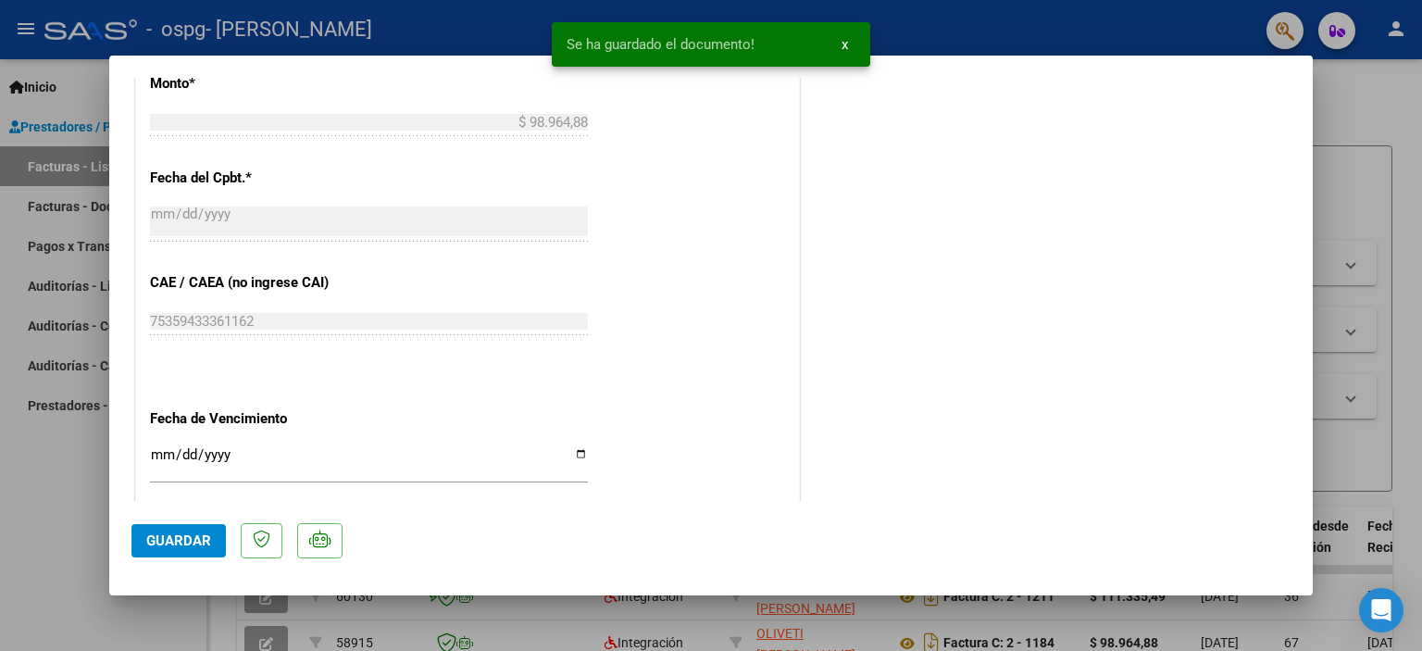
scroll to position [1232, 0]
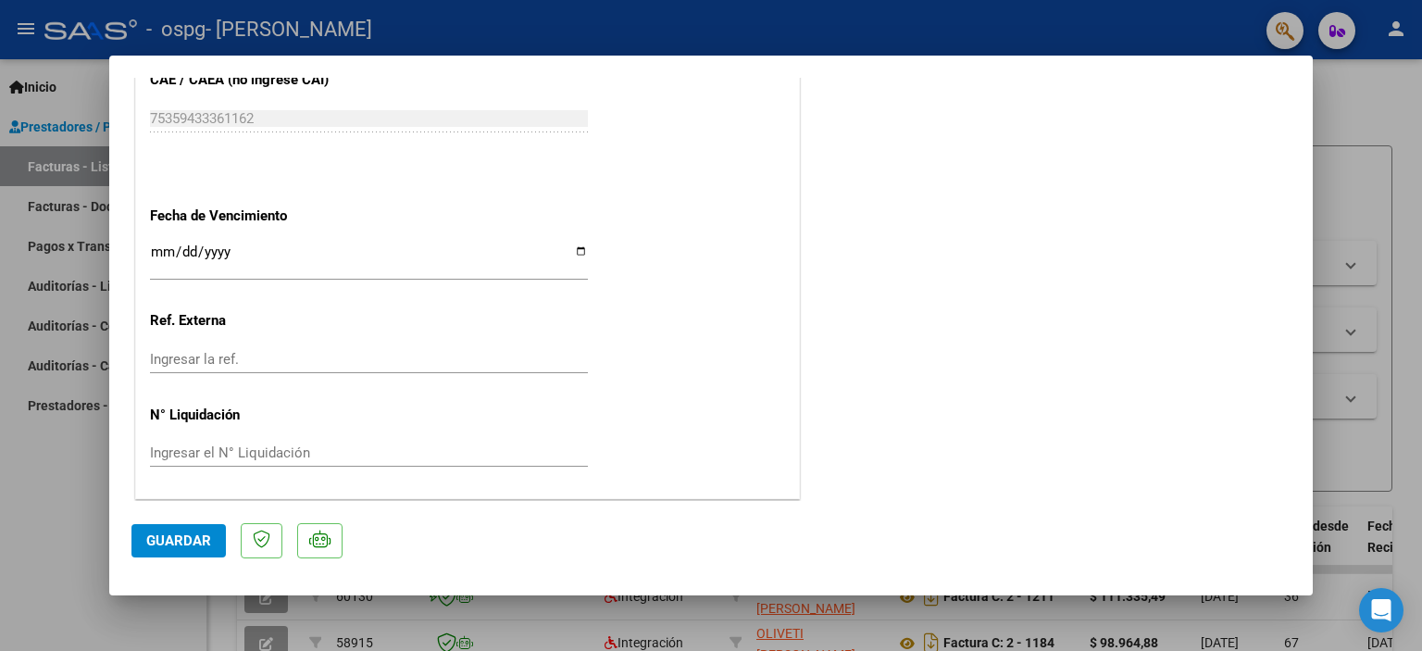
click at [159, 553] on button "Guardar" at bounding box center [178, 540] width 94 height 33
click at [1371, 203] on div at bounding box center [711, 325] width 1422 height 651
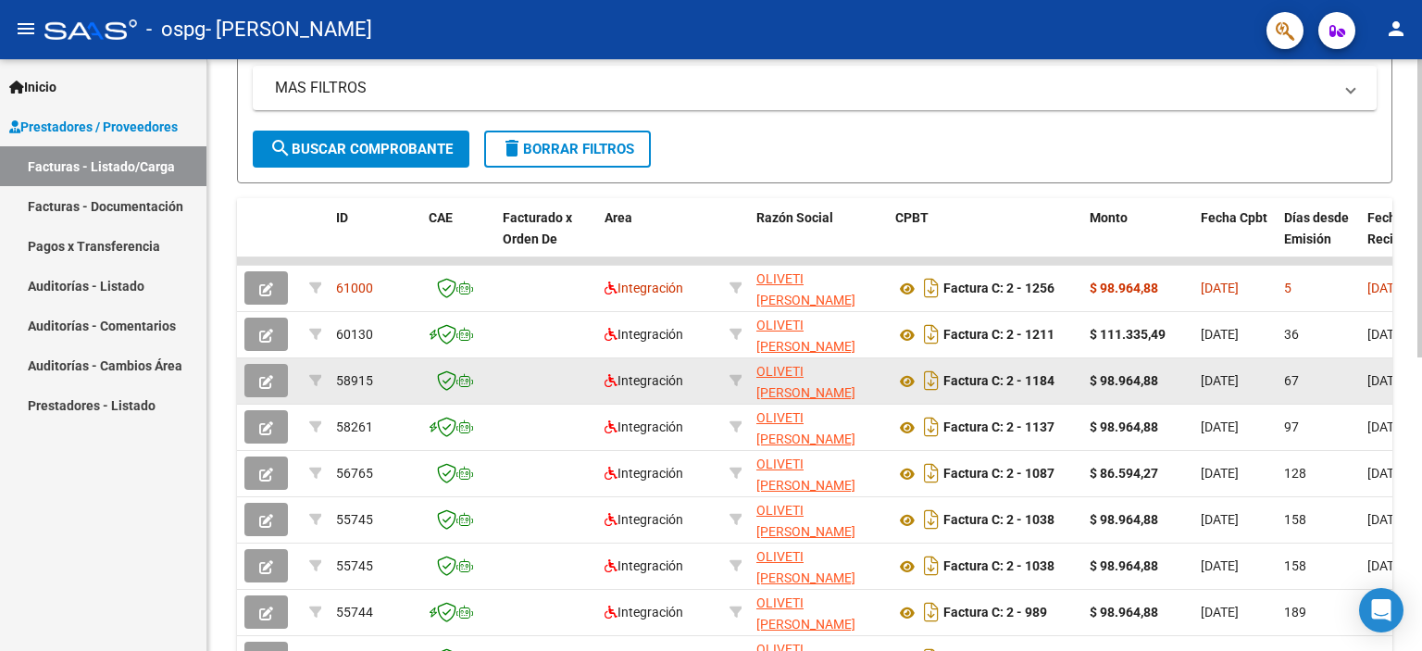
scroll to position [228, 0]
